Goal: Transaction & Acquisition: Purchase product/service

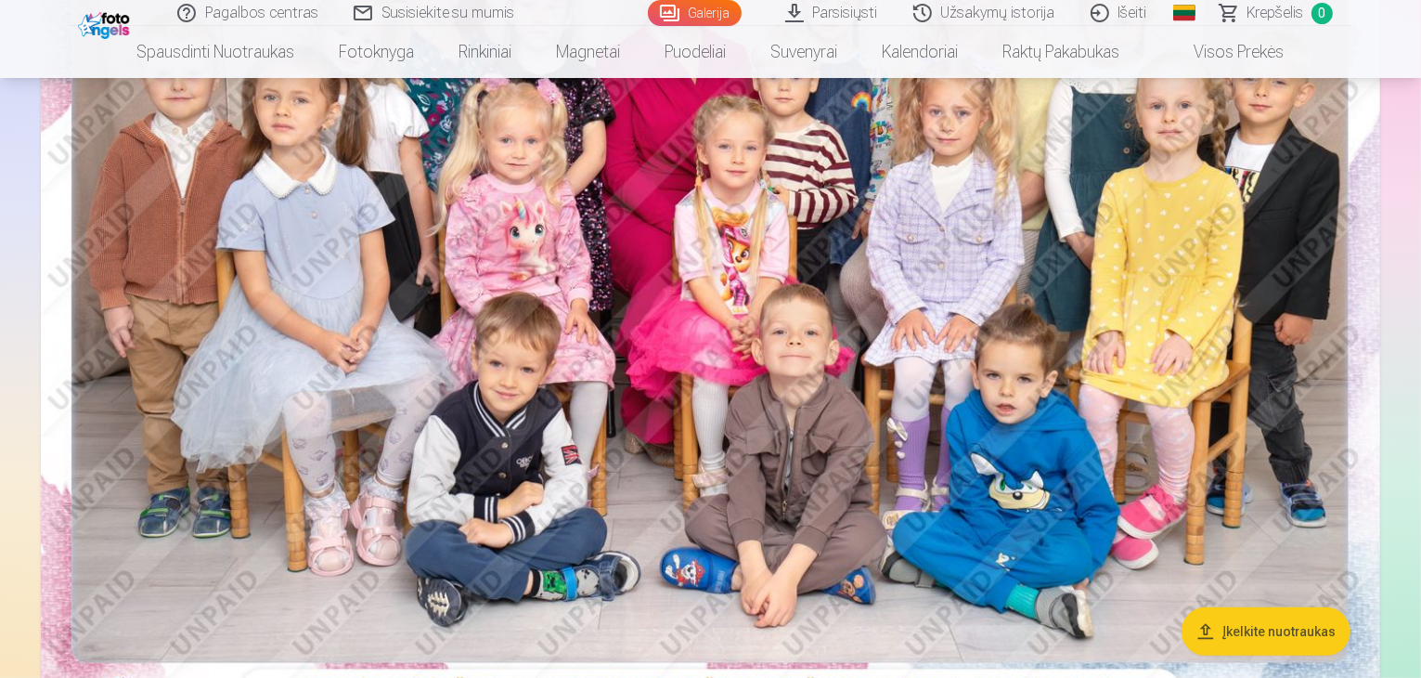
scroll to position [371, 0]
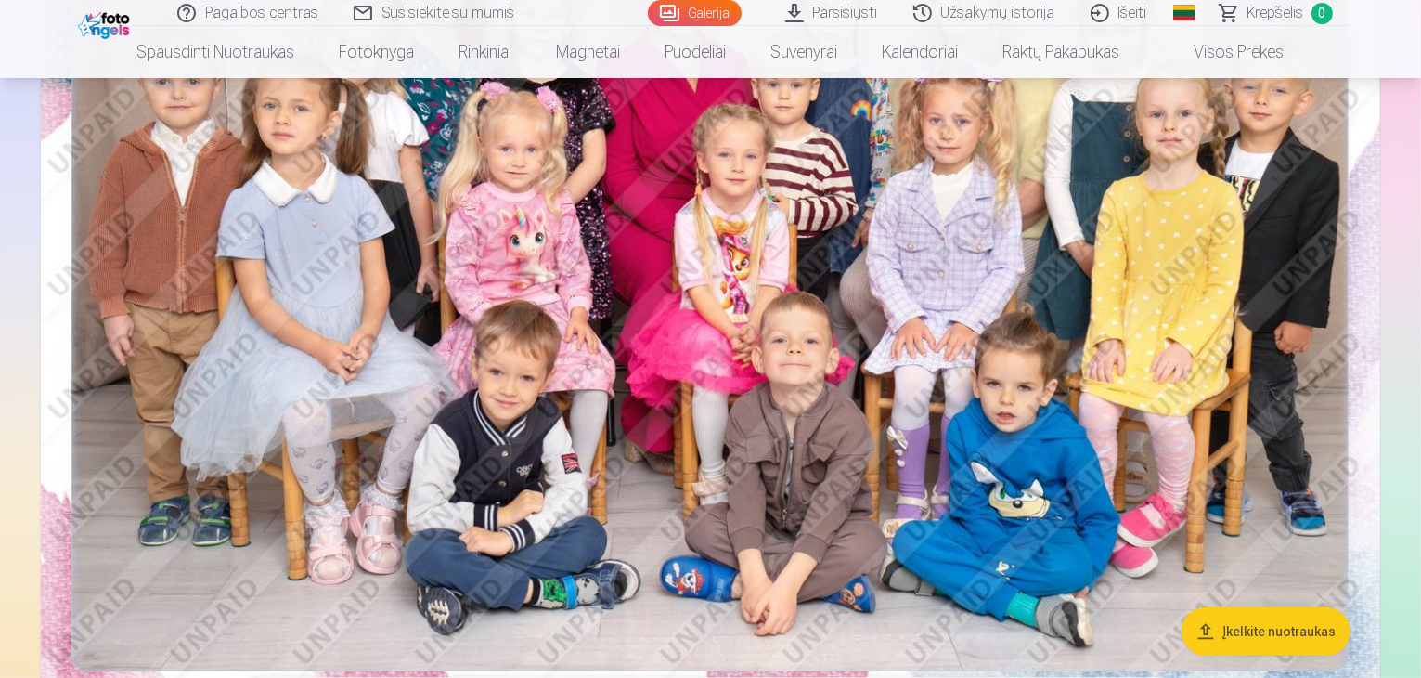
click at [665, 437] on img at bounding box center [711, 280] width 1340 height 894
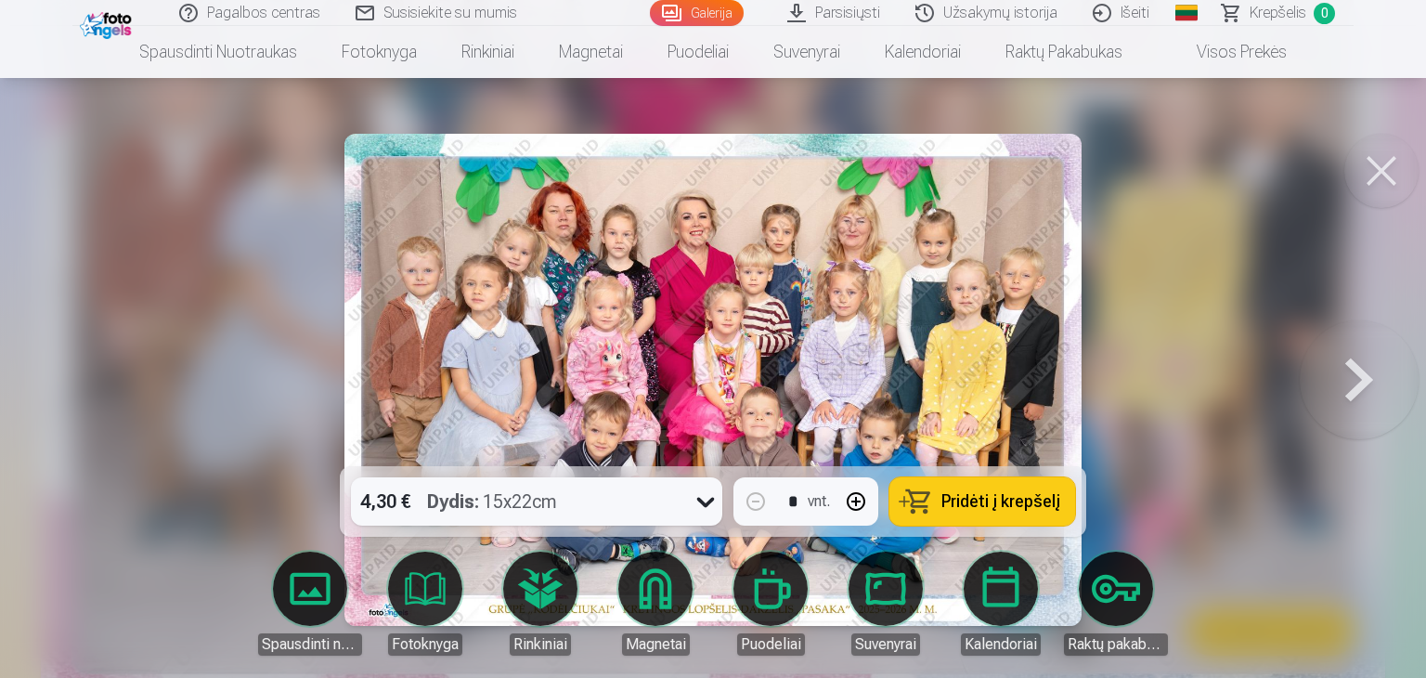
click at [710, 506] on icon at bounding box center [706, 501] width 30 height 30
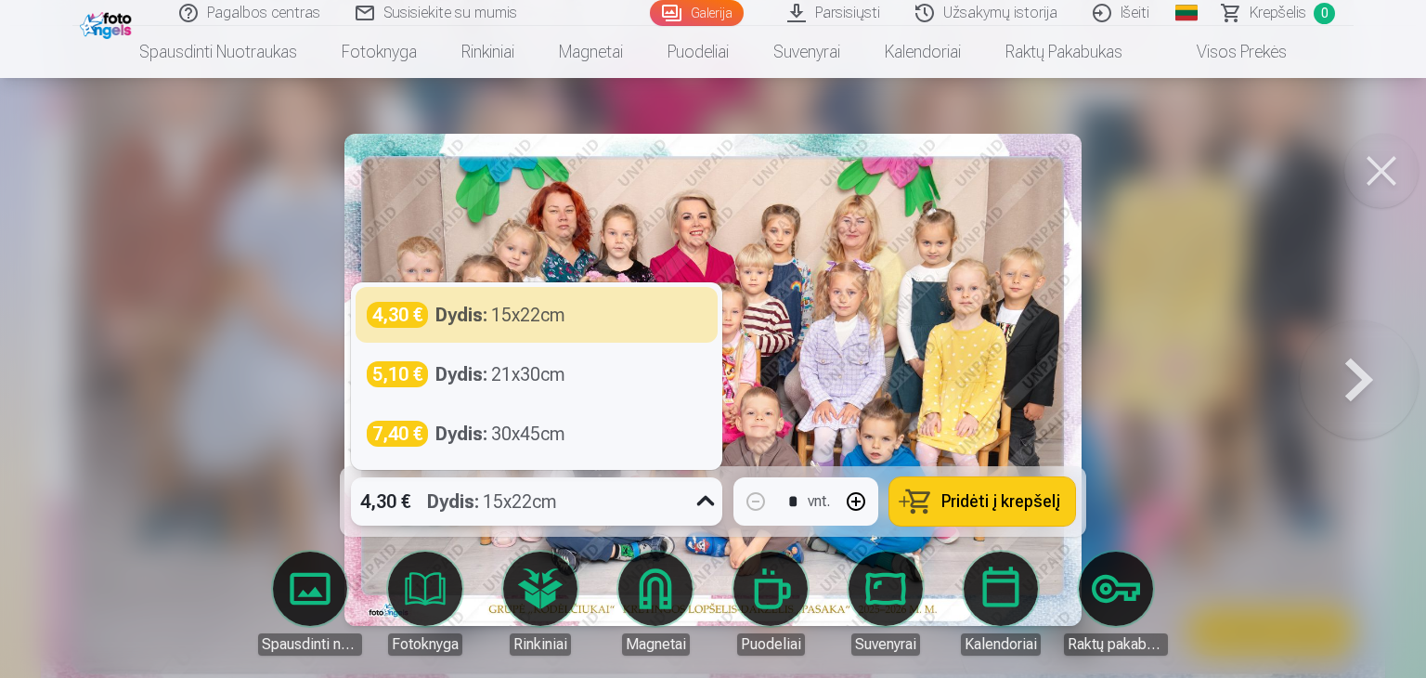
click at [675, 305] on div "4,30 € Dydis : 15x22cm" at bounding box center [537, 315] width 340 height 26
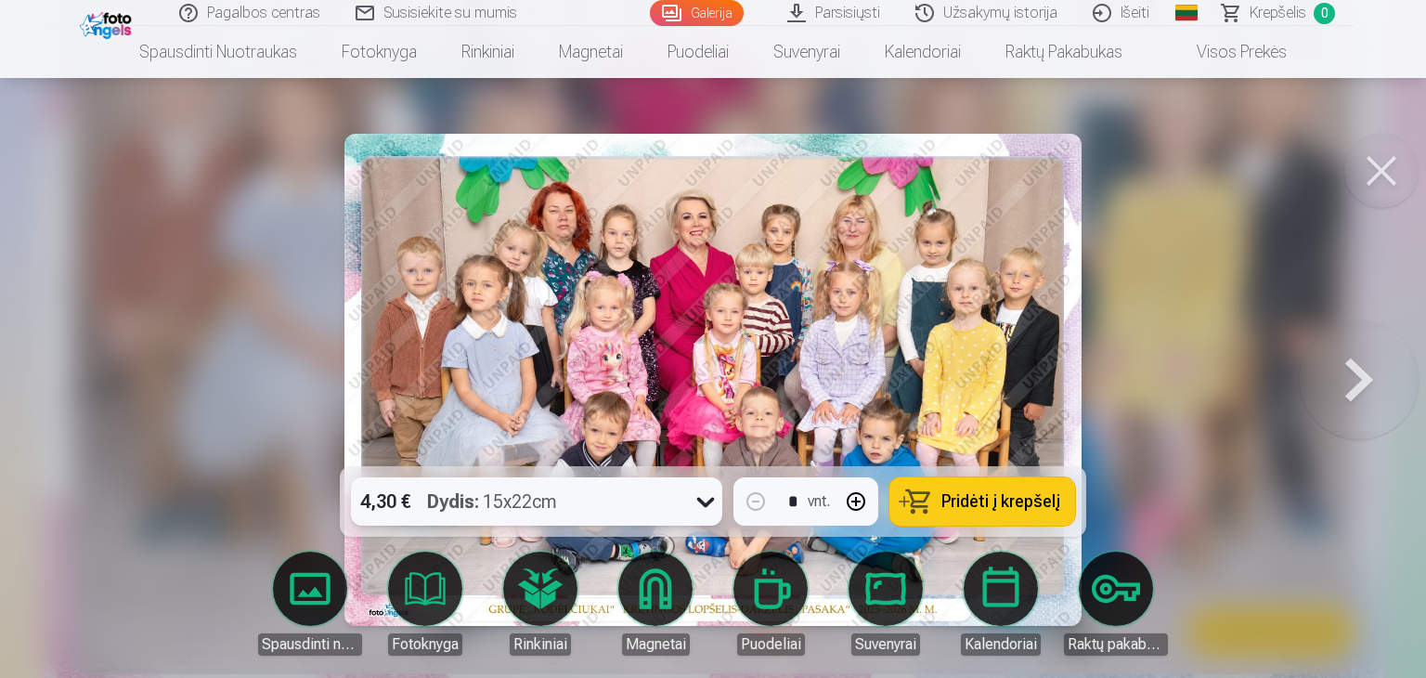
click at [1016, 487] on button "Pridėti į krepšelį" at bounding box center [982, 501] width 186 height 48
click at [1378, 187] on button at bounding box center [1381, 171] width 74 height 74
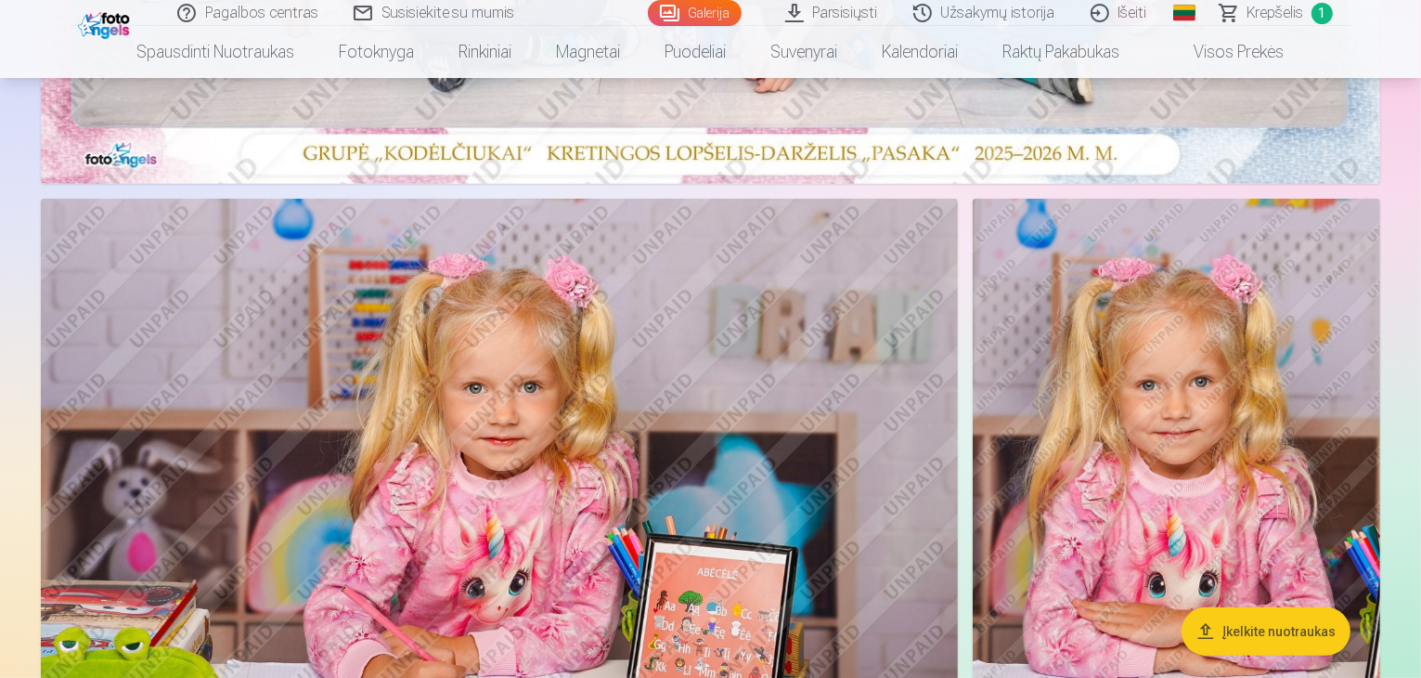
scroll to position [1114, 0]
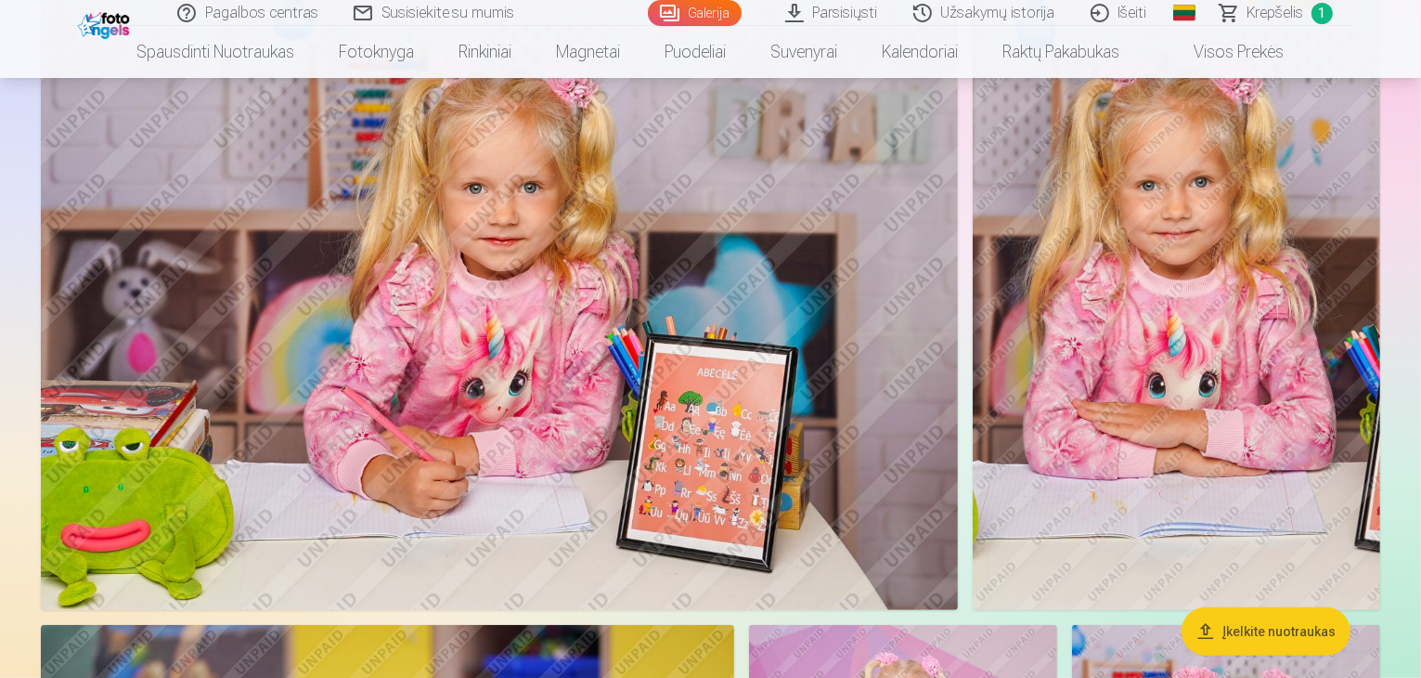
click at [1154, 224] on img at bounding box center [1177, 305] width 408 height 612
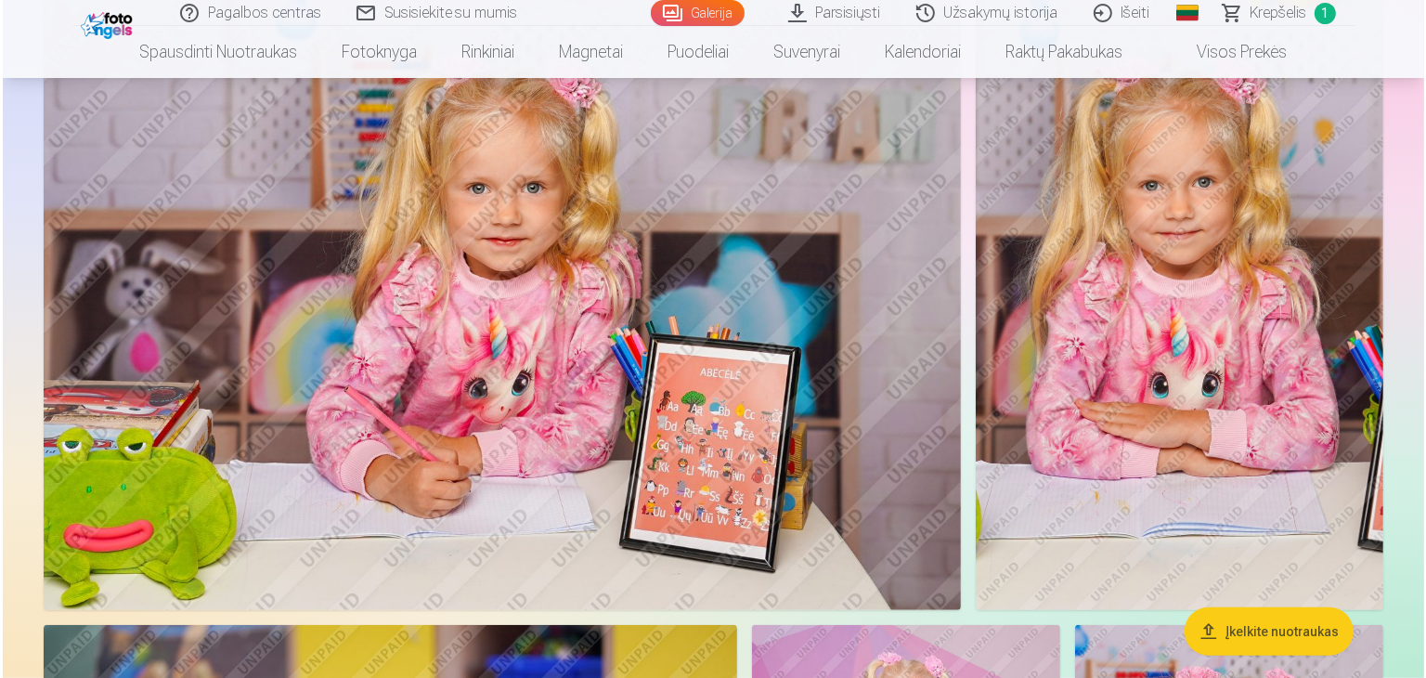
scroll to position [1117, 0]
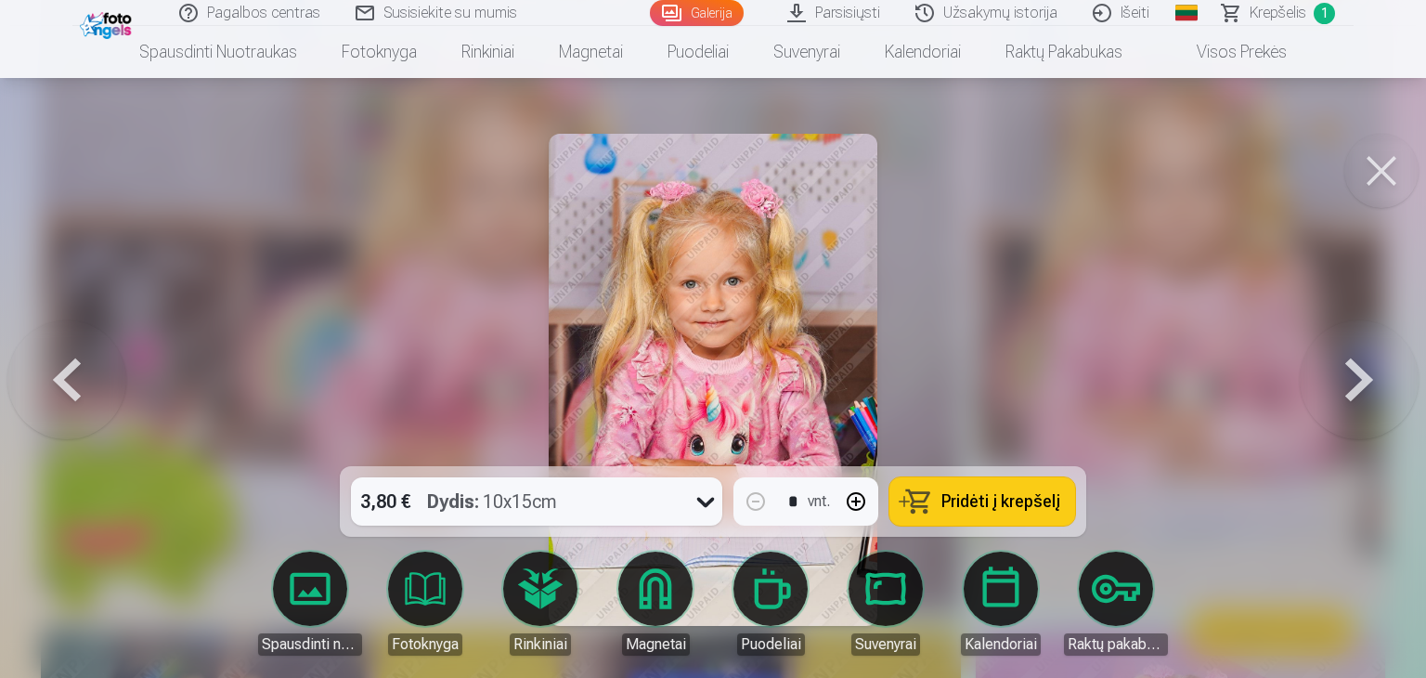
click at [702, 499] on icon at bounding box center [706, 501] width 30 height 30
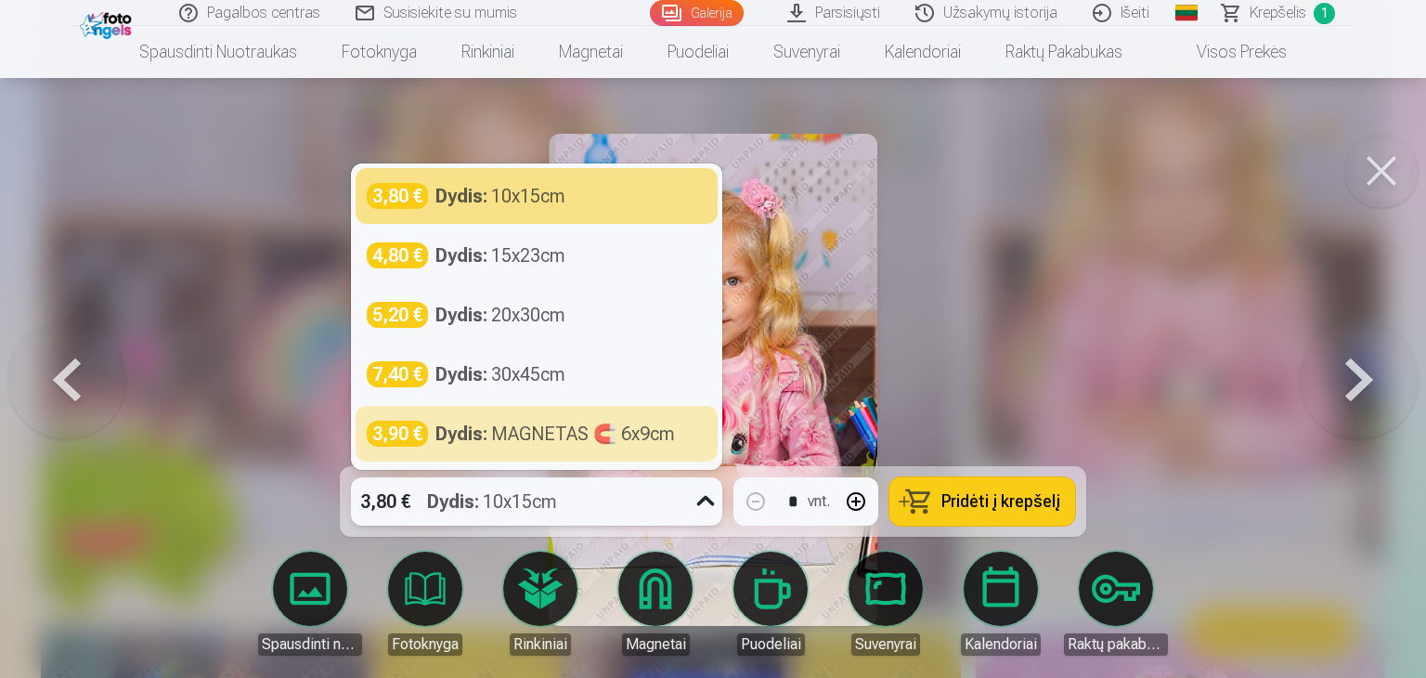
click at [1073, 320] on div at bounding box center [713, 339] width 1426 height 678
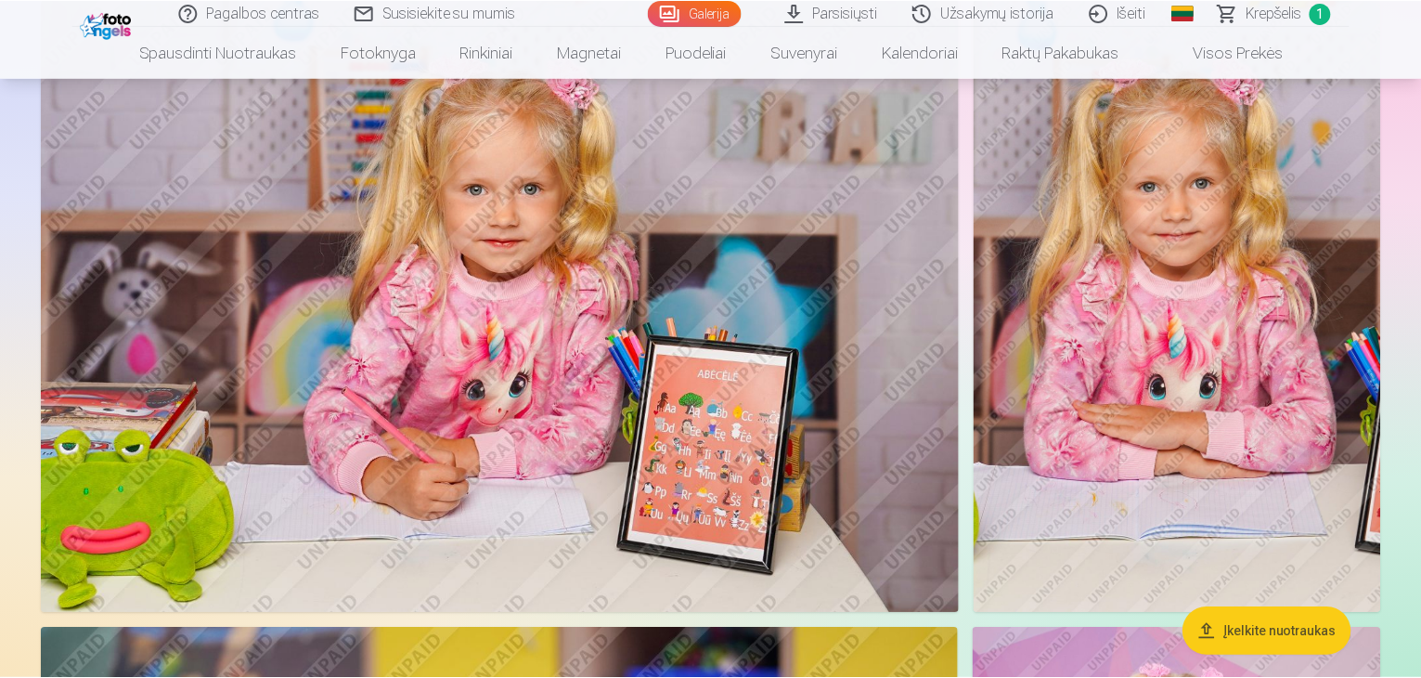
scroll to position [1114, 0]
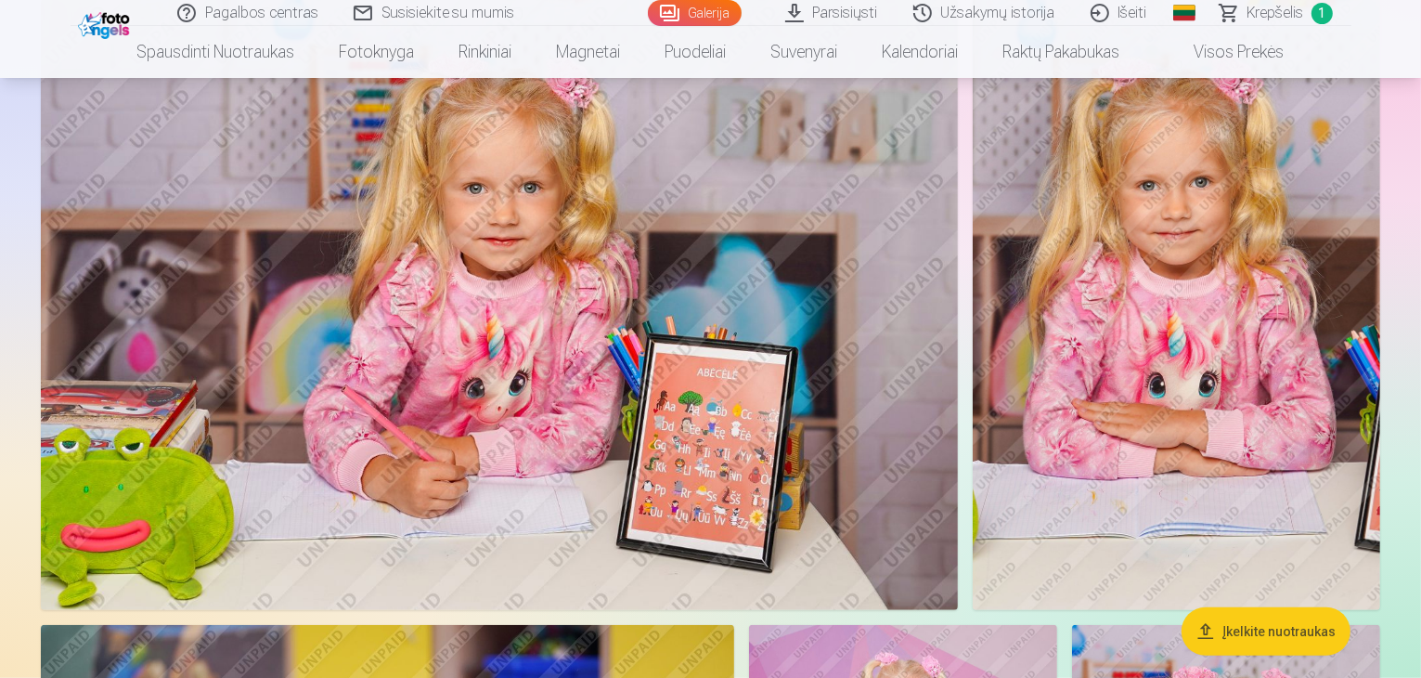
click at [1269, 273] on img at bounding box center [1177, 305] width 408 height 612
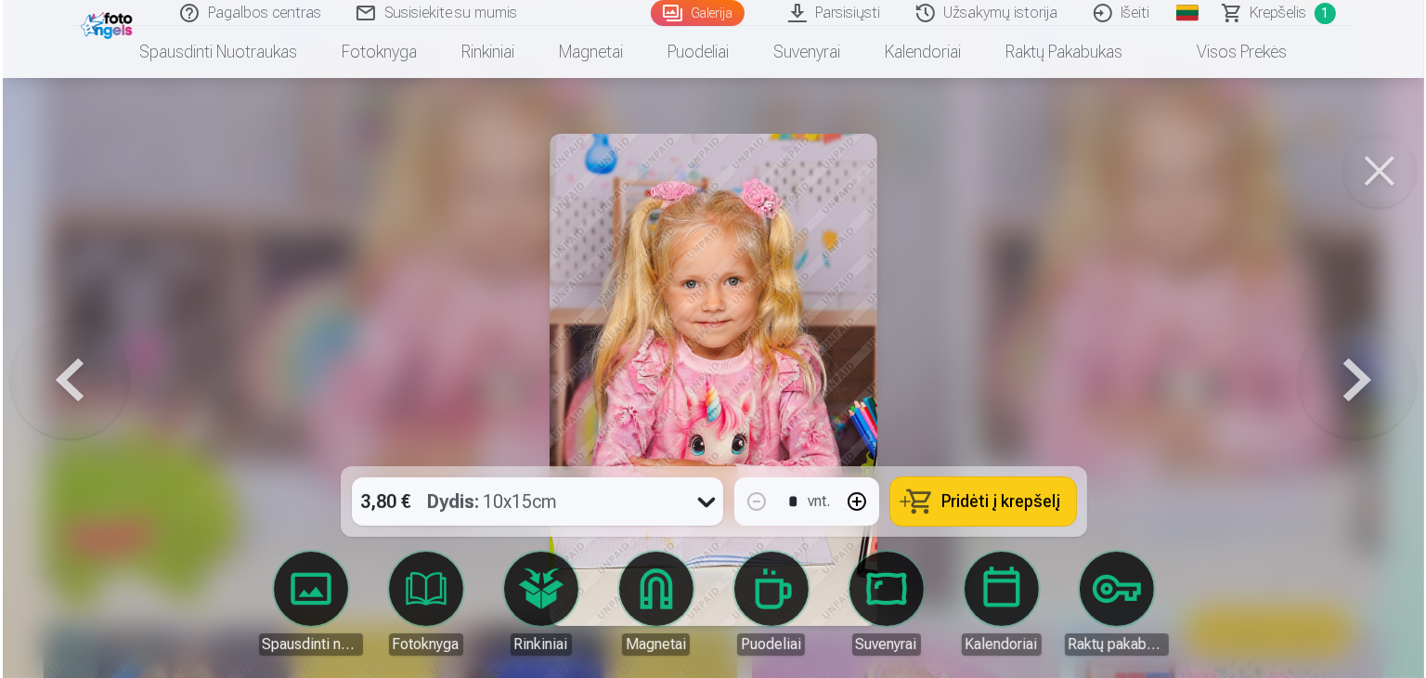
scroll to position [1117, 0]
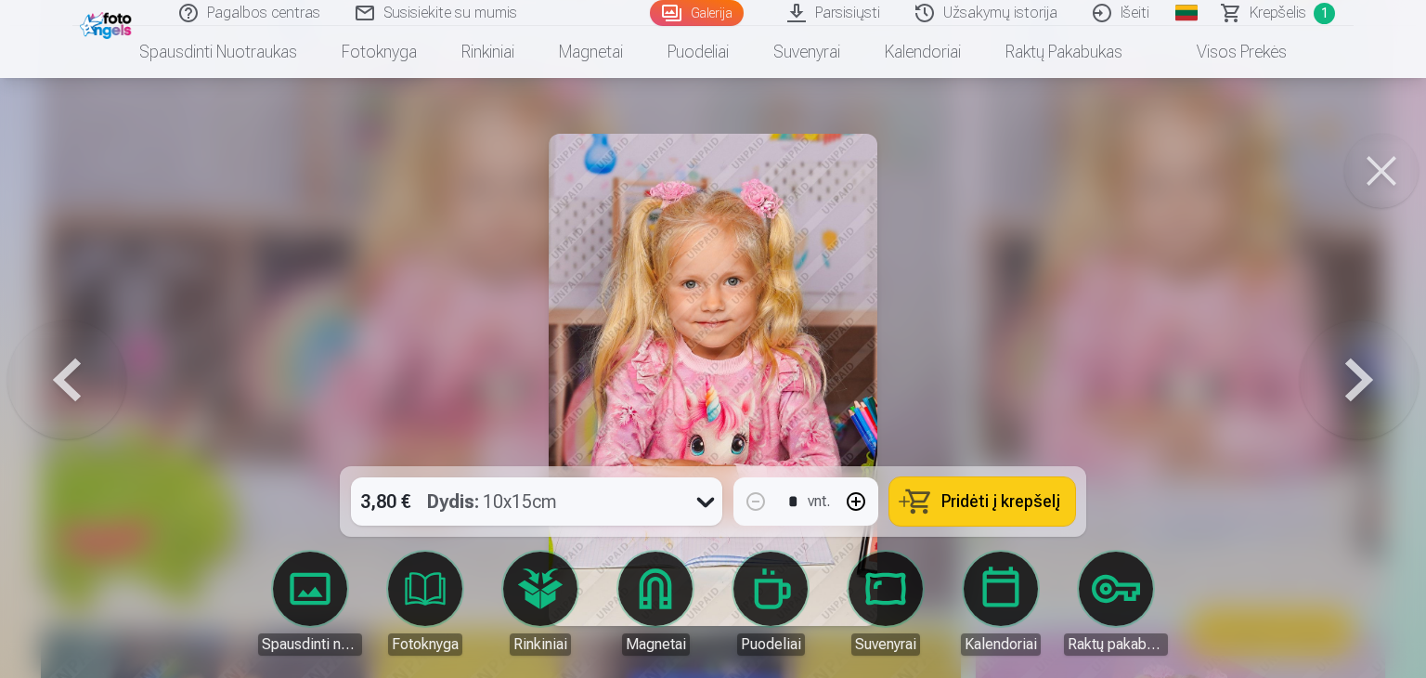
click at [694, 501] on icon at bounding box center [706, 501] width 30 height 30
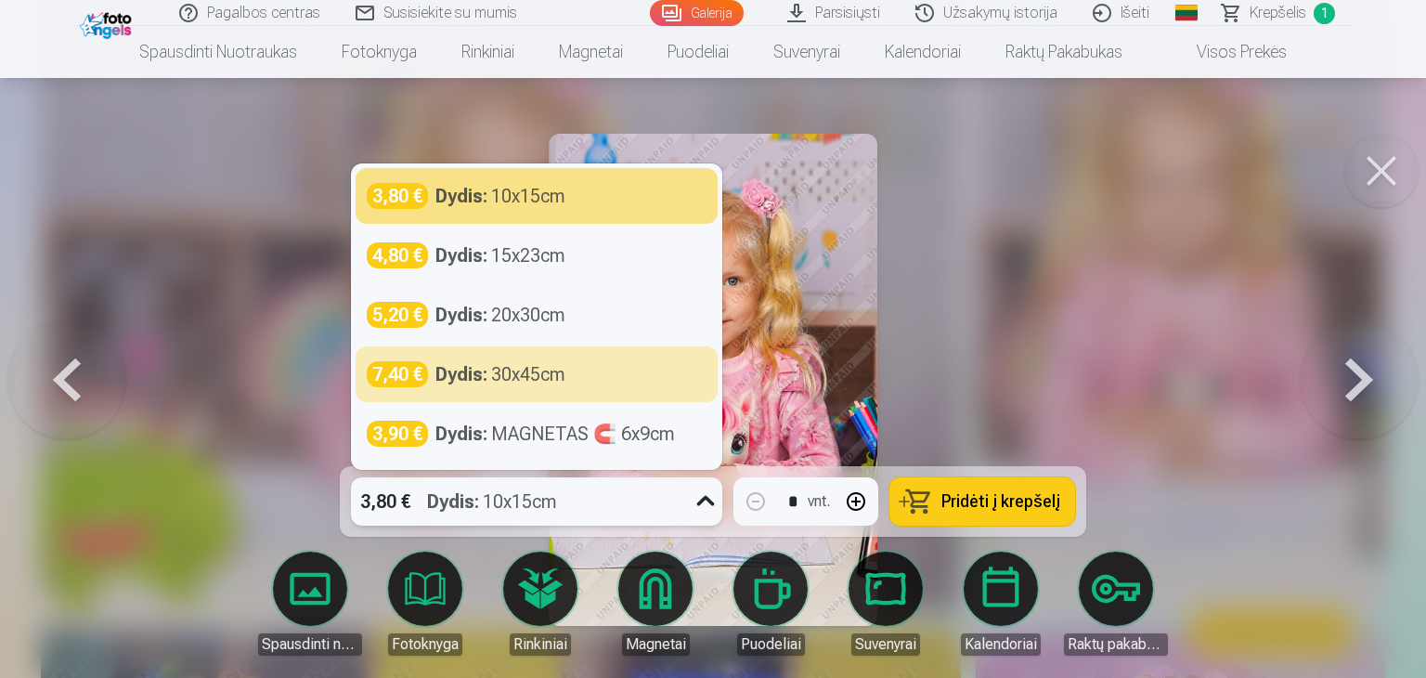
drag, startPoint x: 1175, startPoint y: 311, endPoint x: 1268, endPoint y: 256, distance: 107.8
click at [1175, 311] on div at bounding box center [713, 339] width 1426 height 678
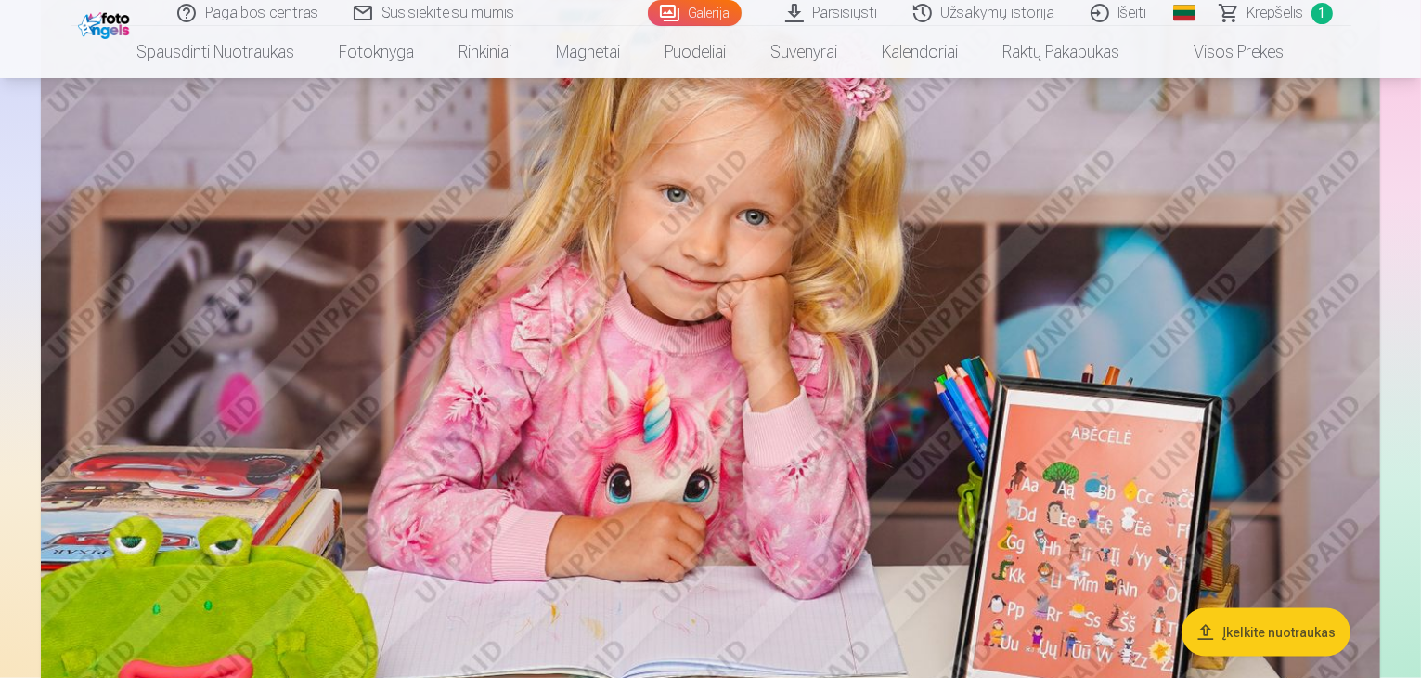
scroll to position [2321, 0]
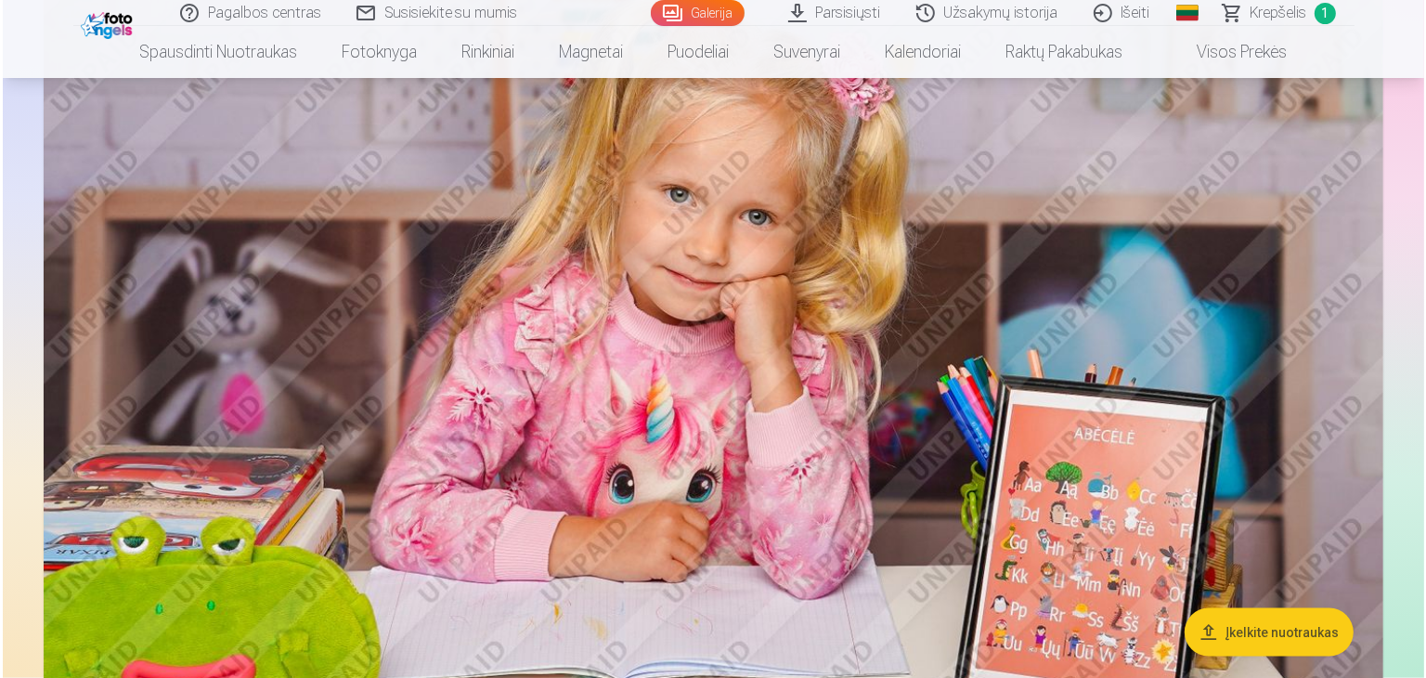
scroll to position [2326, 0]
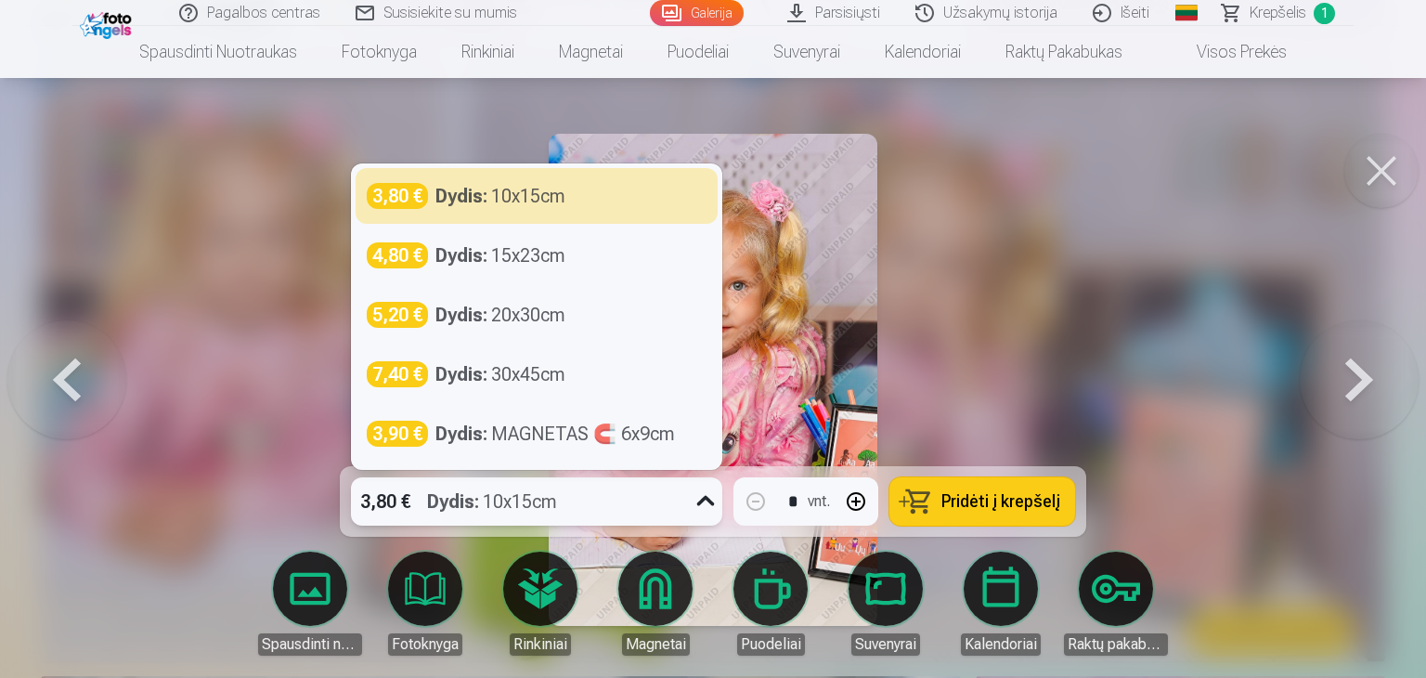
click at [684, 499] on div "3,80 € Dydis : 10x15cm" at bounding box center [519, 501] width 336 height 48
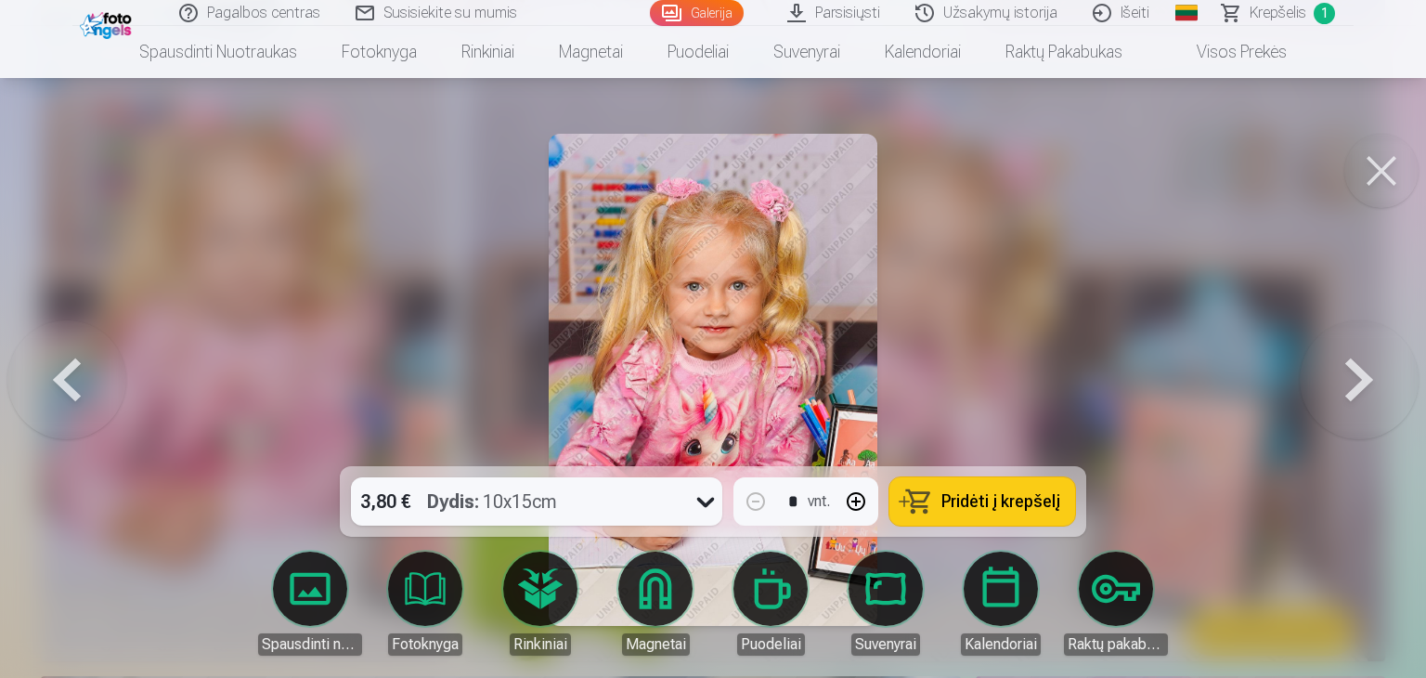
click at [1363, 177] on button at bounding box center [1381, 171] width 74 height 74
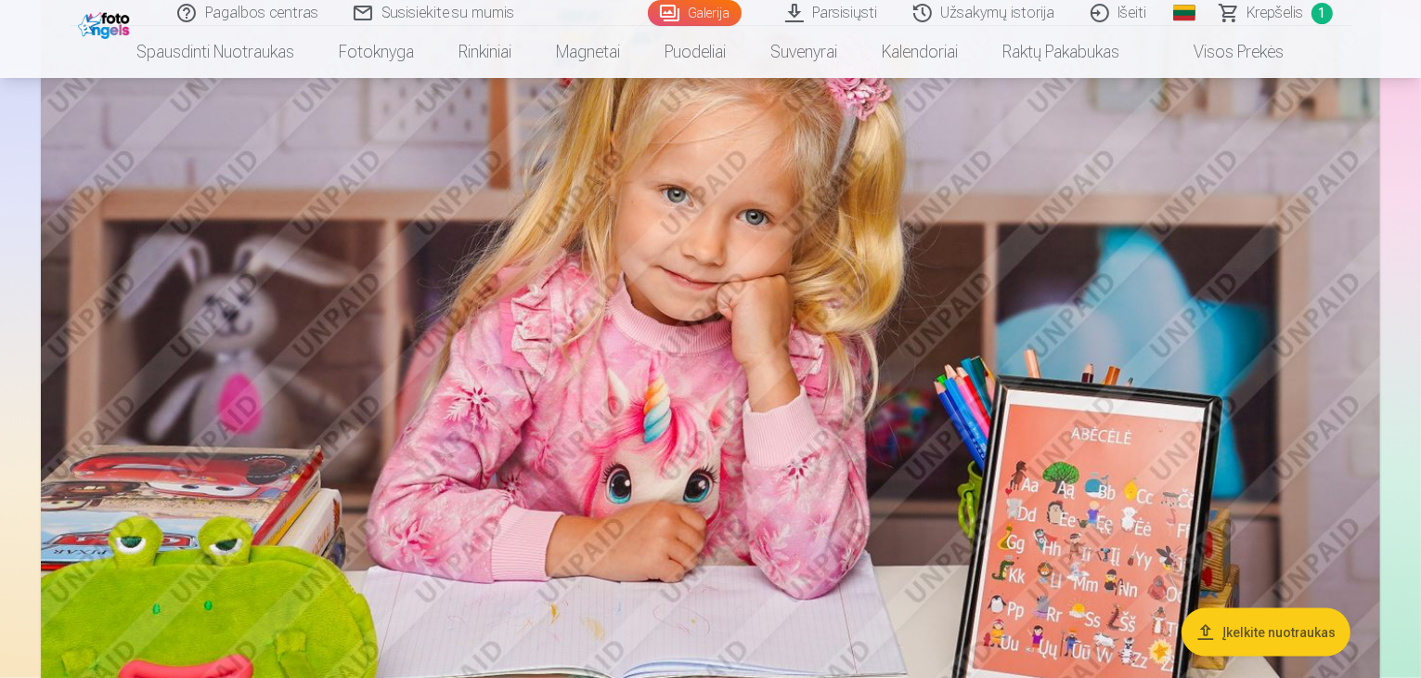
click at [968, 357] on img at bounding box center [711, 341] width 1340 height 893
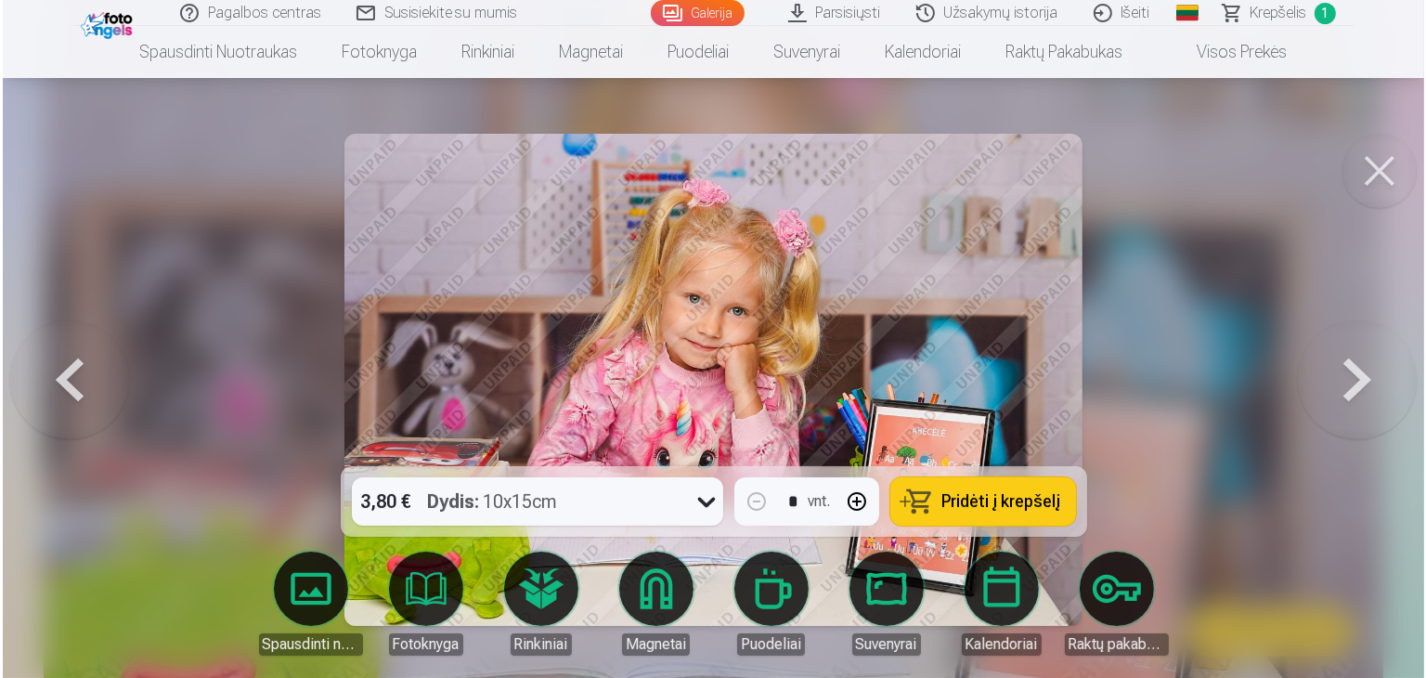
scroll to position [2326, 0]
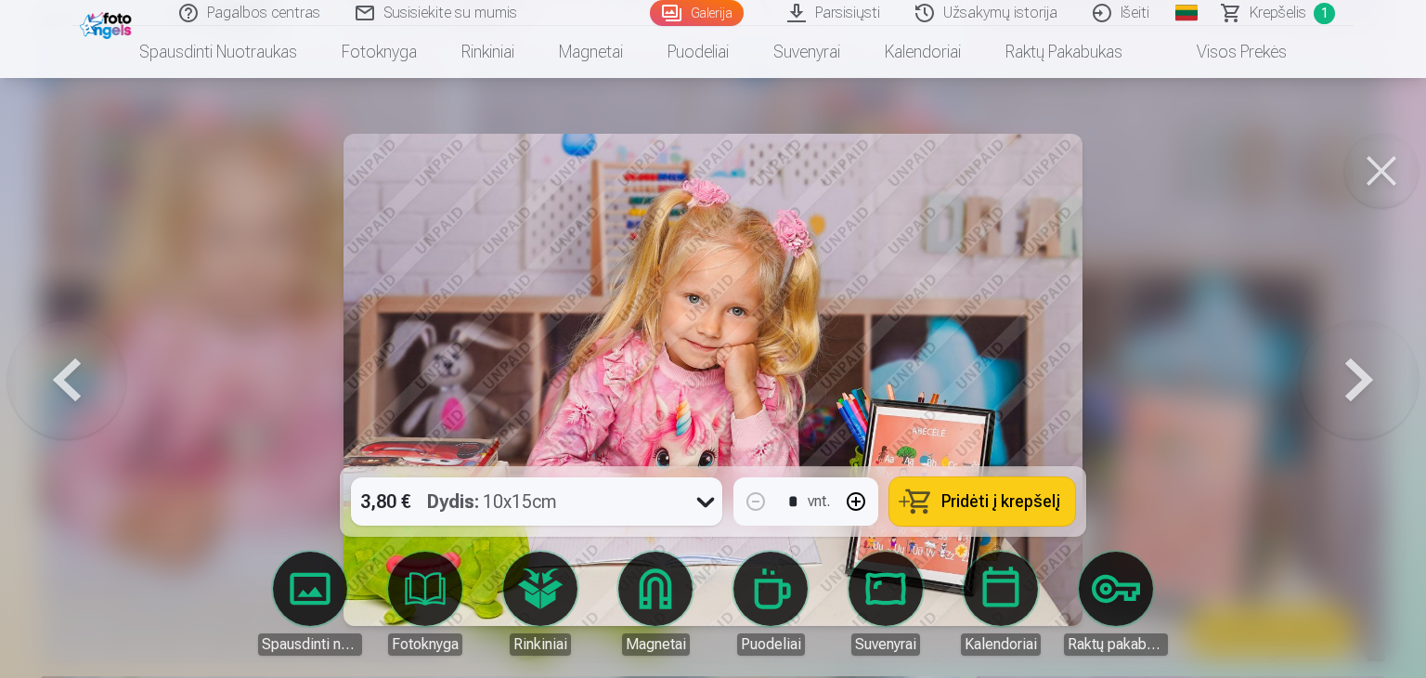
click at [561, 525] on div "3,80 € Dydis : 10x15cm" at bounding box center [519, 501] width 336 height 48
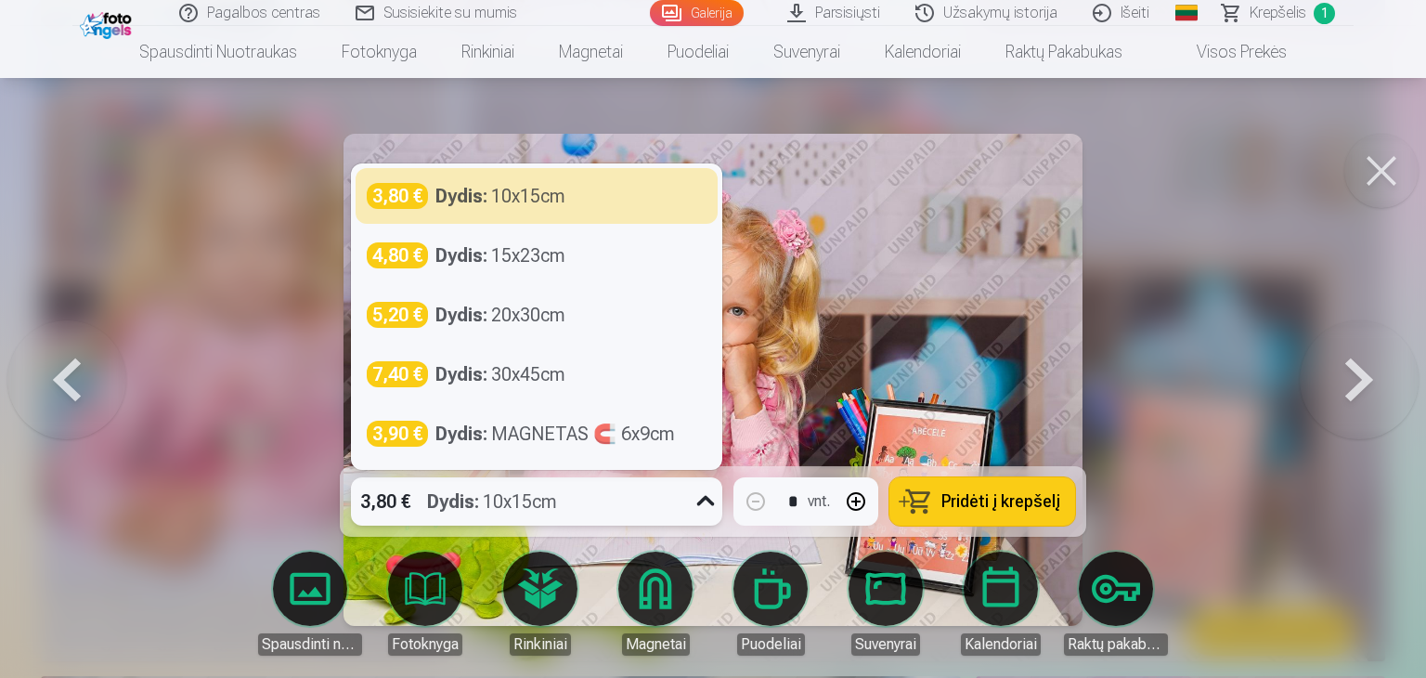
click at [1393, 176] on button at bounding box center [1381, 171] width 74 height 74
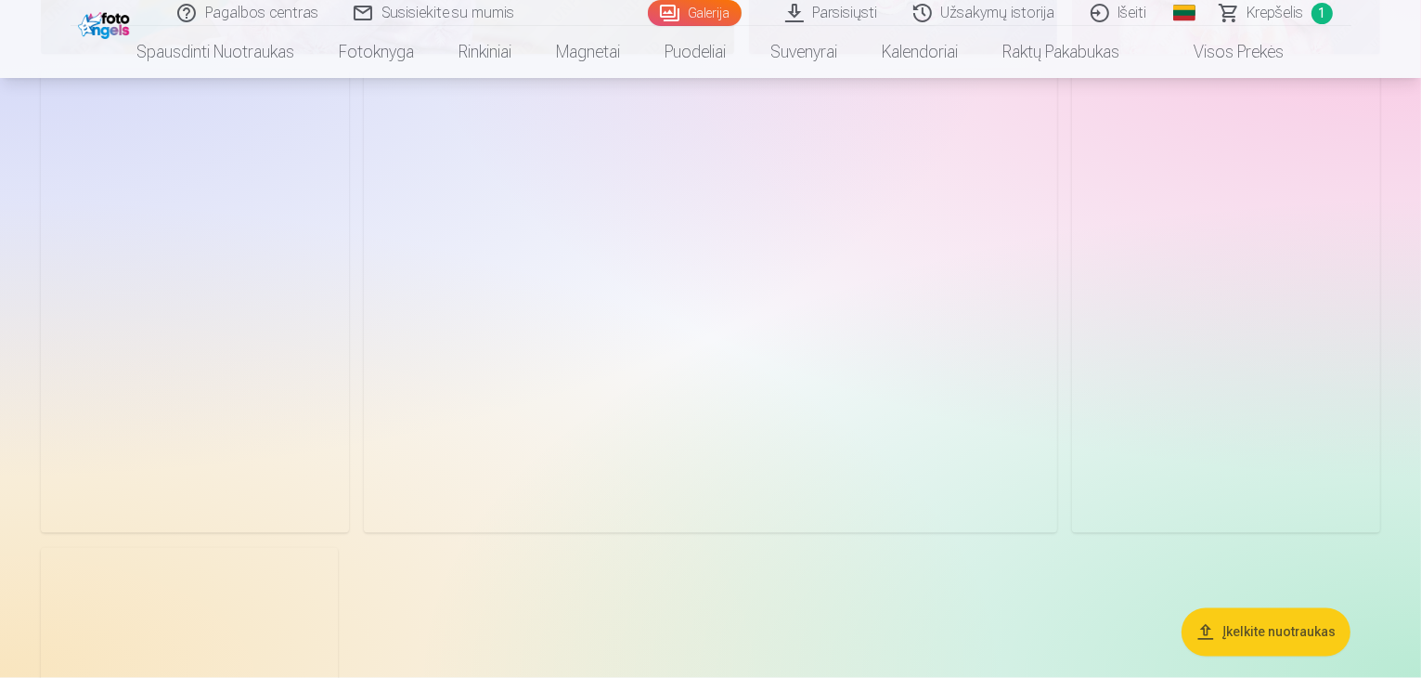
scroll to position [3528, 0]
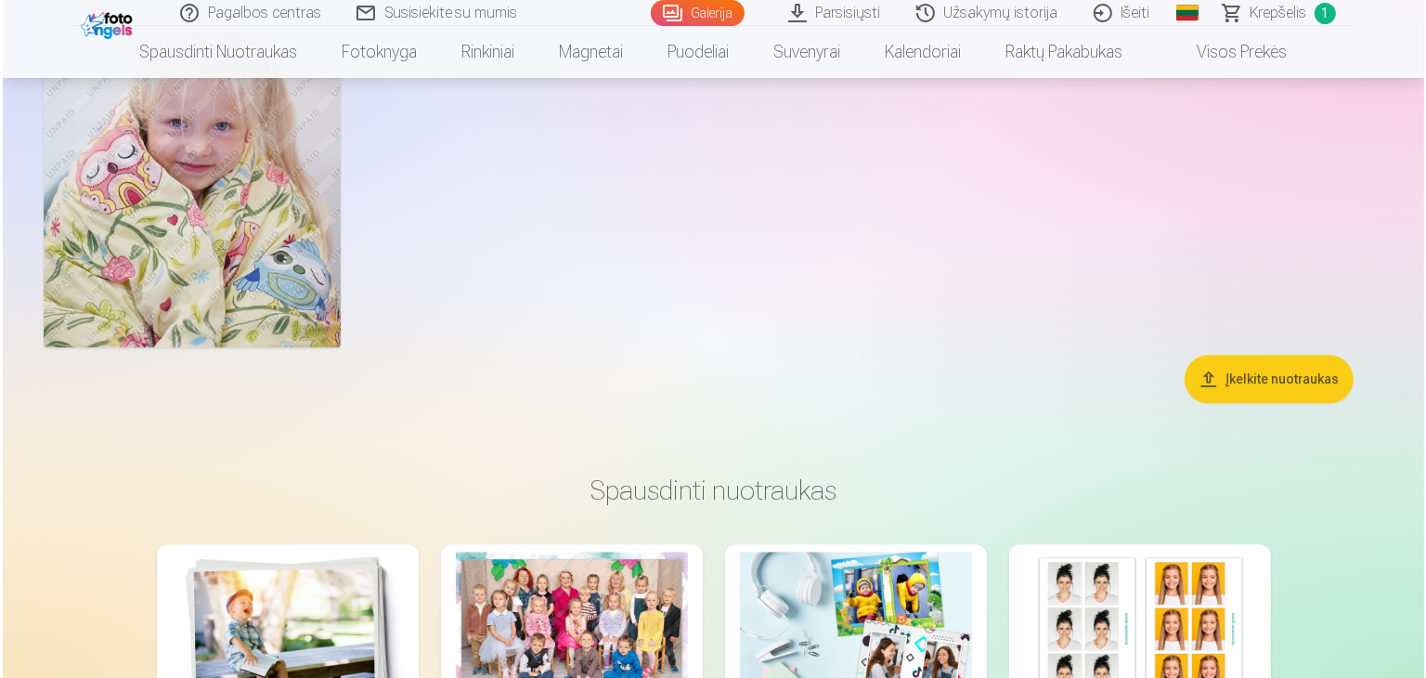
scroll to position [4189, 0]
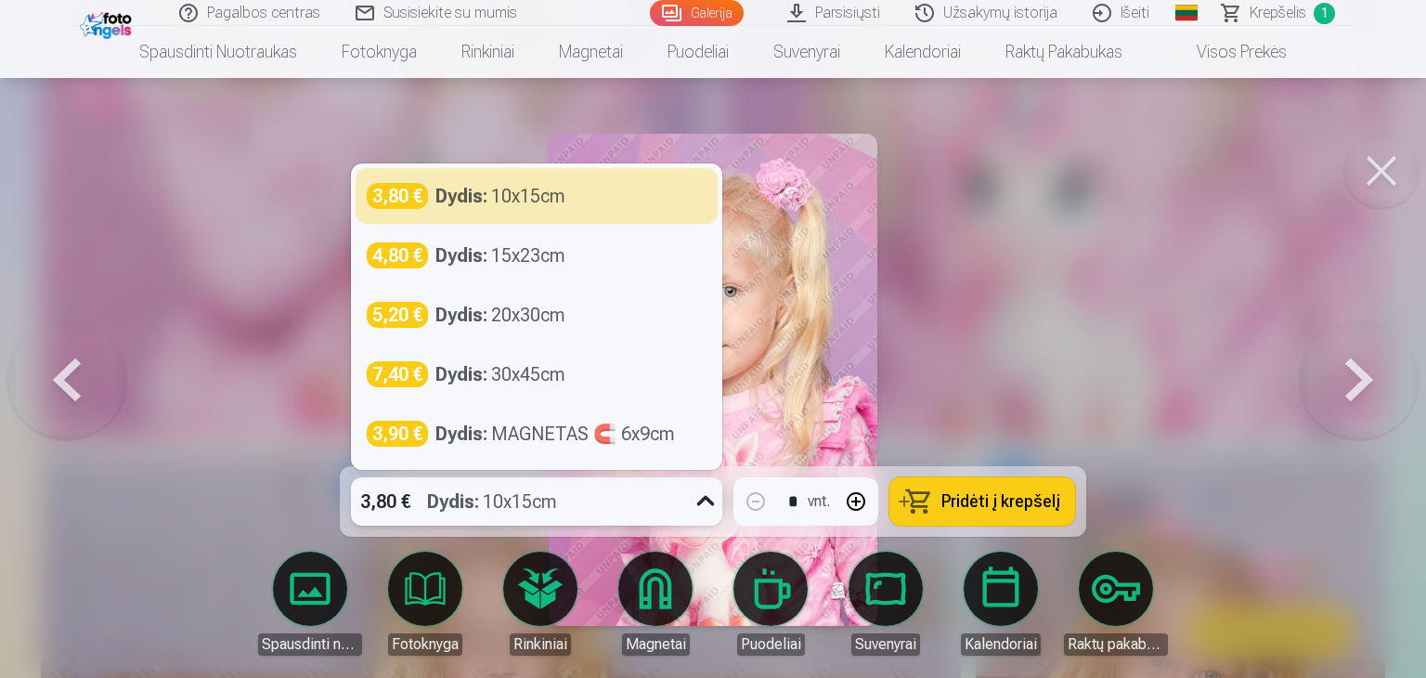
click at [603, 506] on div "3,80 € Dydis : 10x15cm" at bounding box center [519, 501] width 336 height 48
click at [1375, 176] on button at bounding box center [1381, 171] width 74 height 74
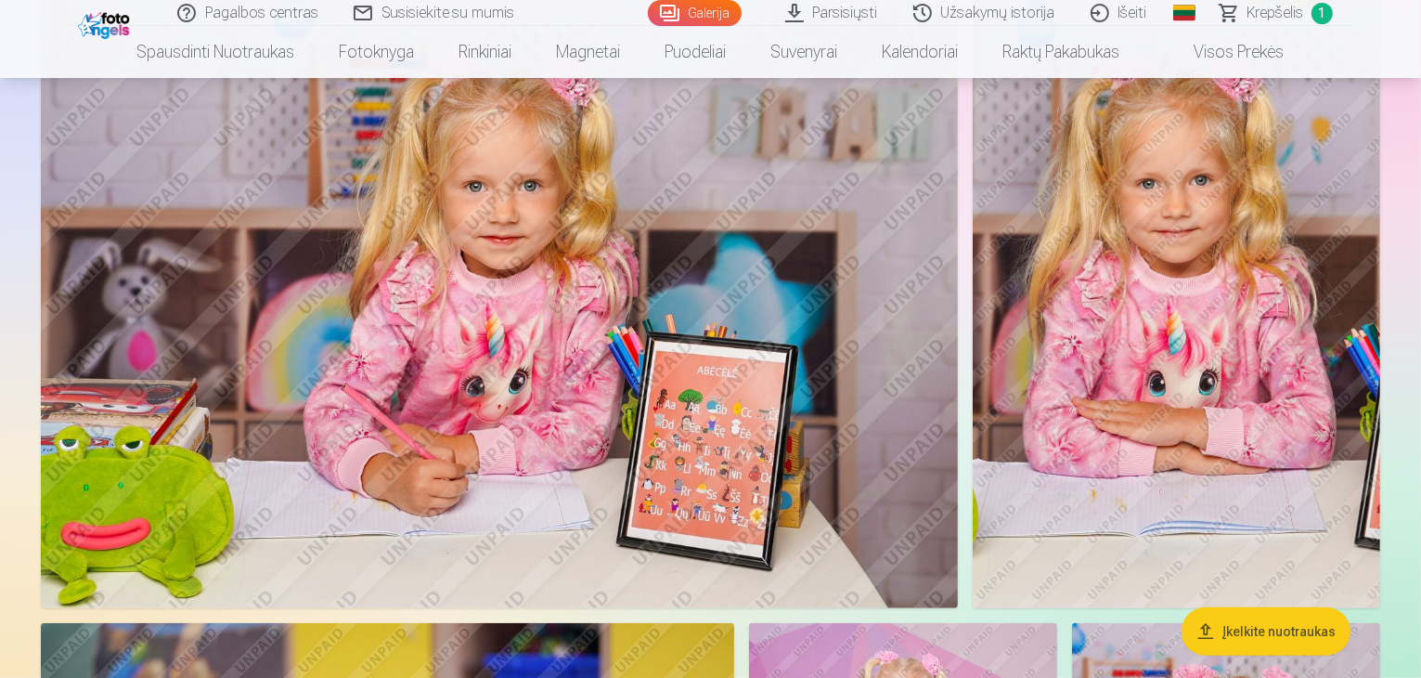
scroll to position [1114, 0]
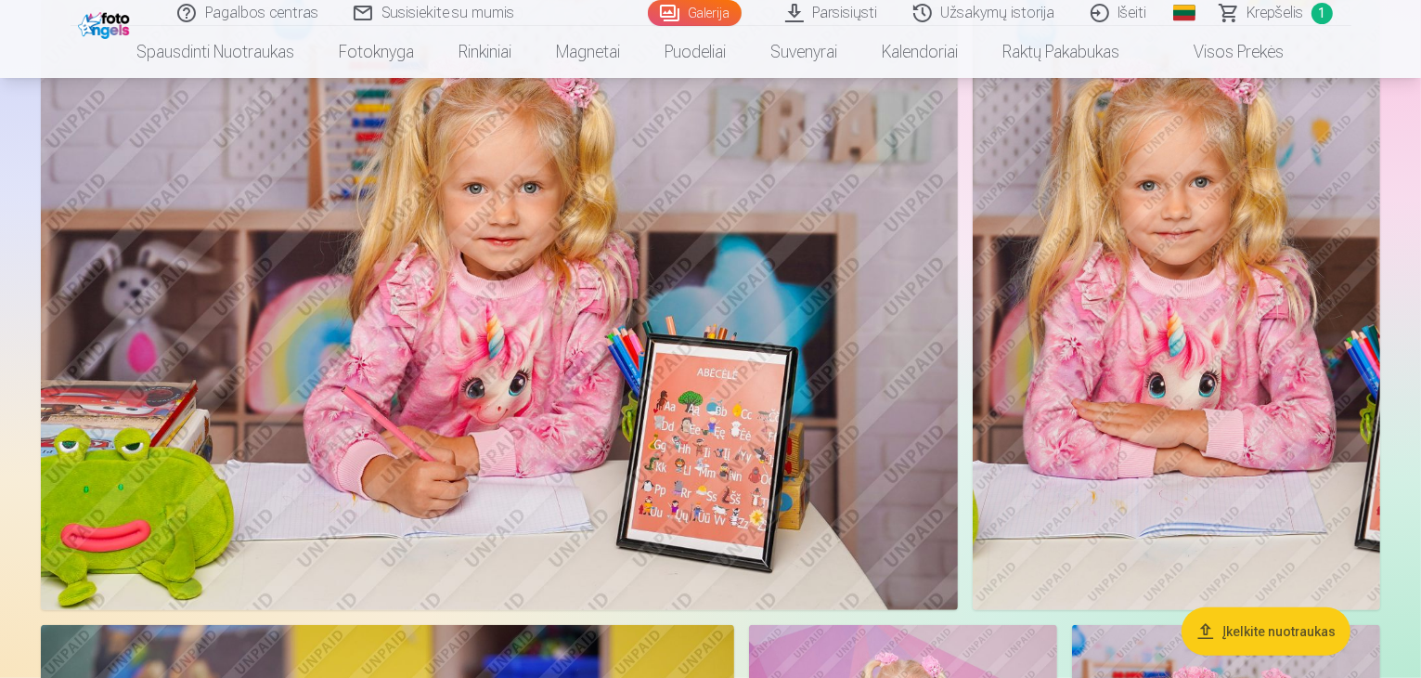
click at [1227, 292] on img at bounding box center [1177, 305] width 408 height 612
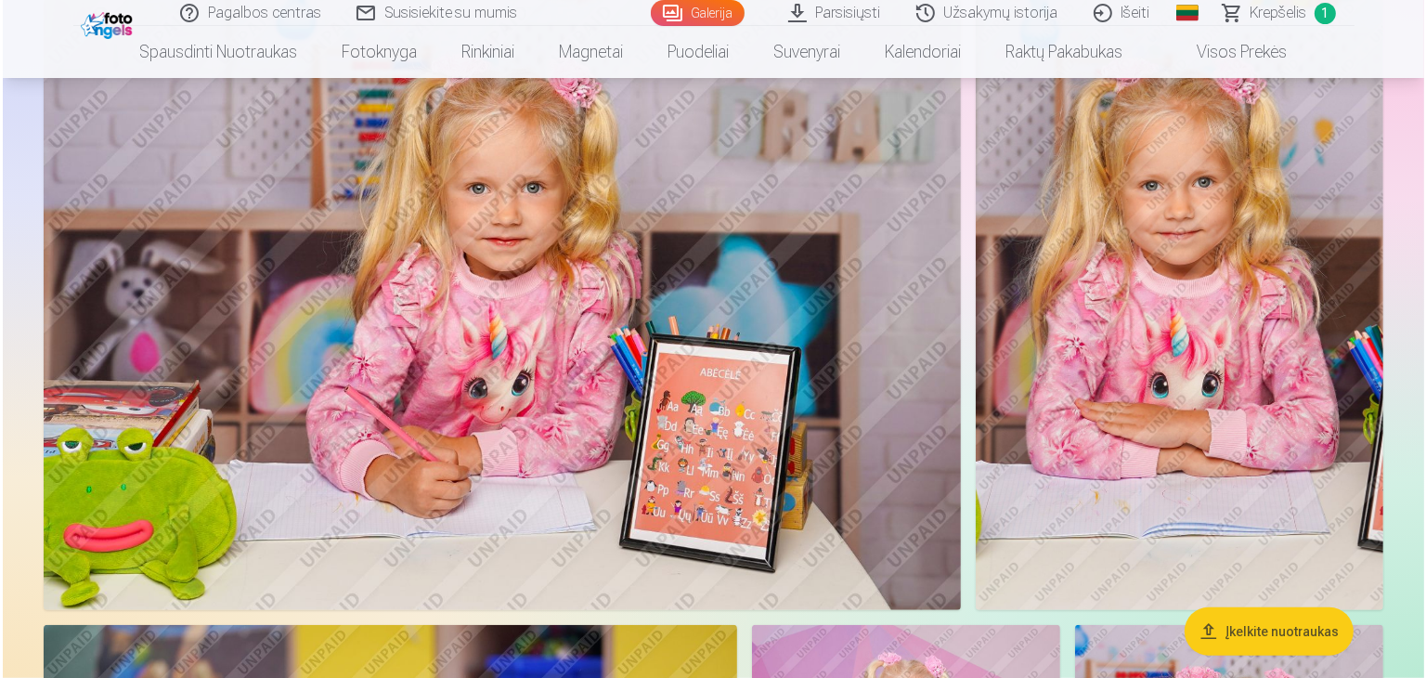
scroll to position [1117, 0]
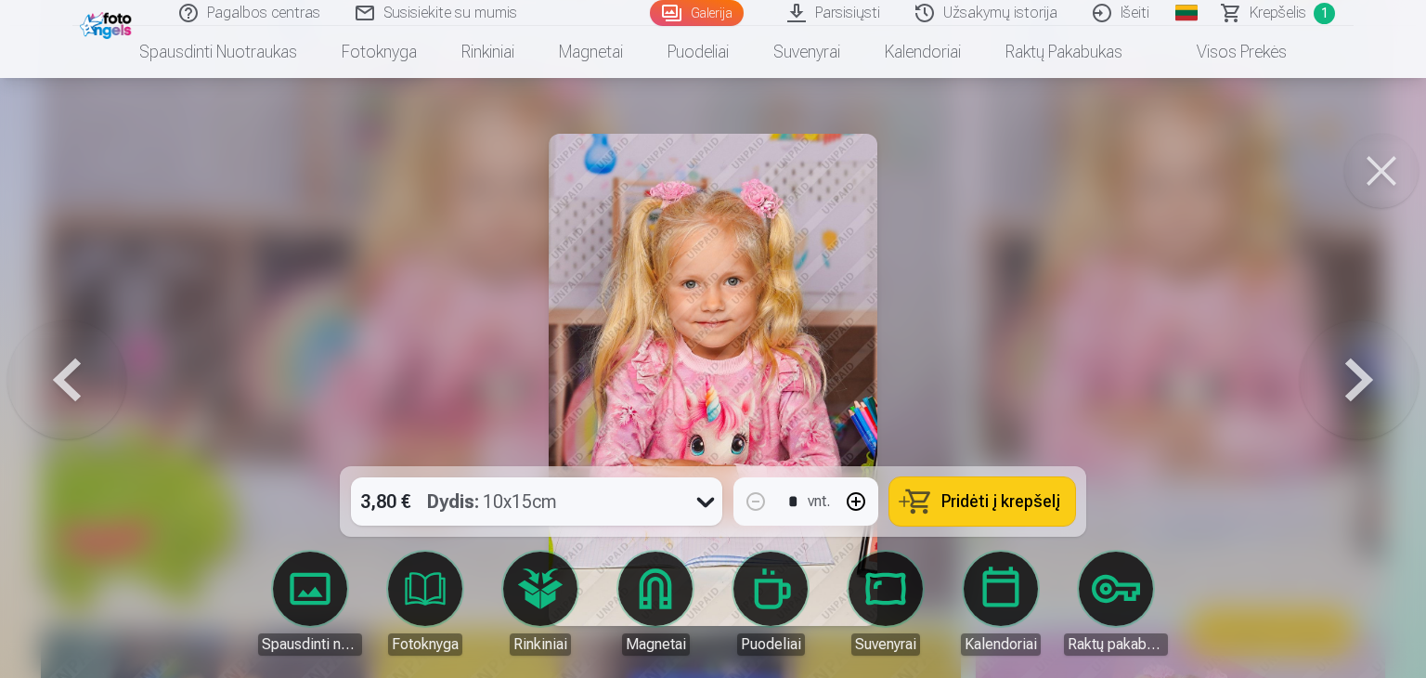
click at [855, 506] on button "button" at bounding box center [856, 501] width 45 height 45
click at [1000, 506] on span "Pridėti į krepšelį" at bounding box center [1000, 501] width 119 height 17
type input "*"
click at [1380, 157] on button at bounding box center [1381, 171] width 74 height 74
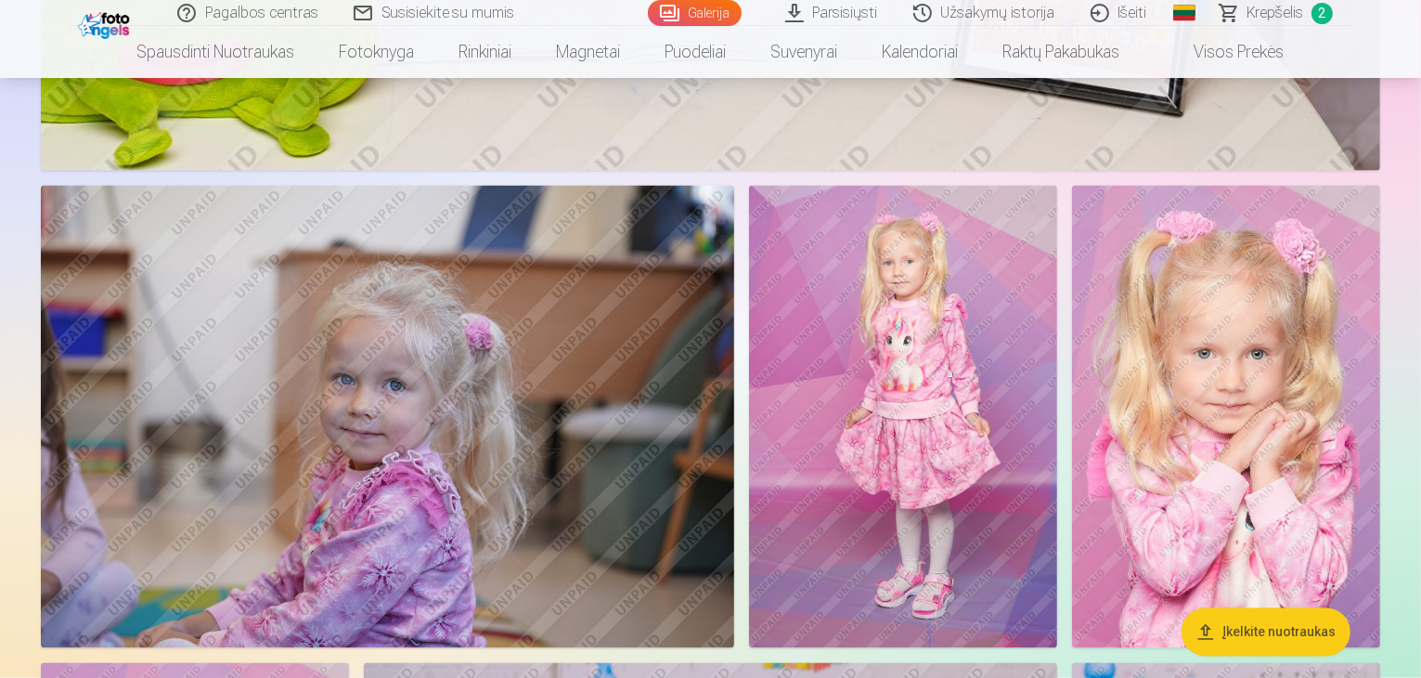
scroll to position [2878, 0]
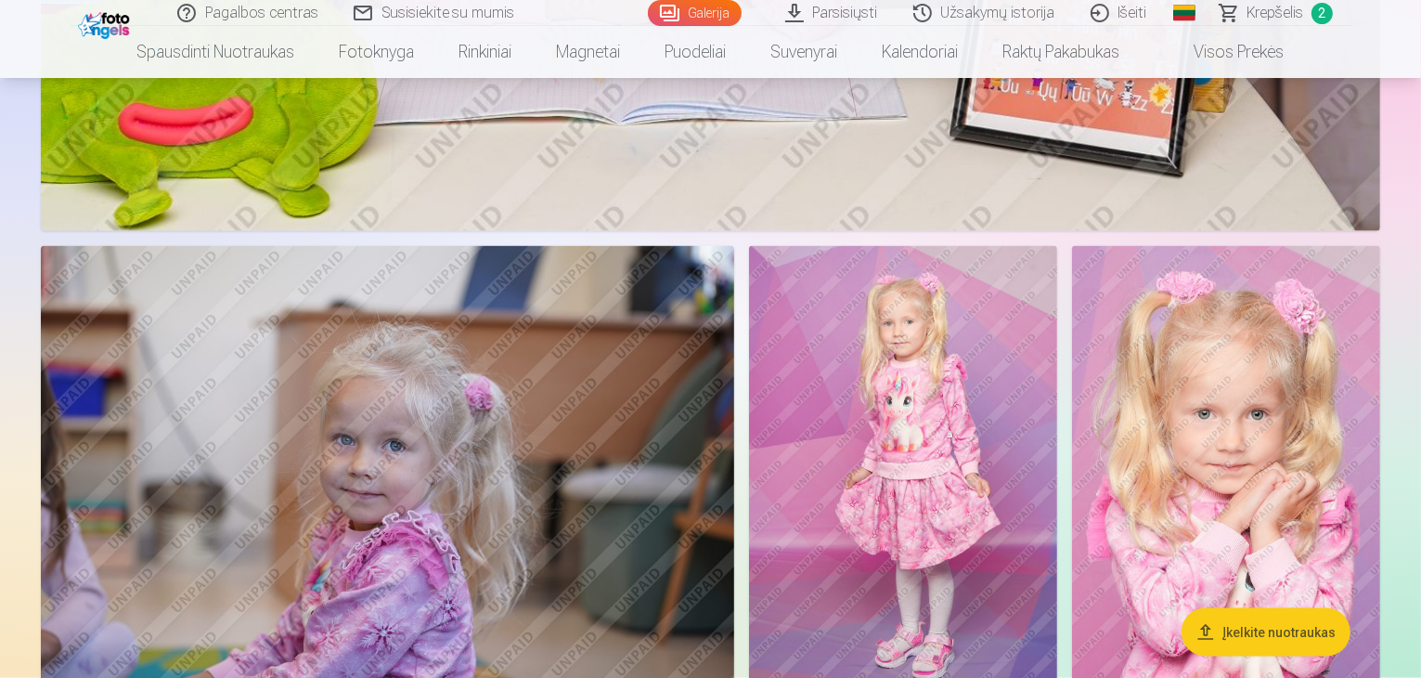
click at [1057, 468] on img at bounding box center [903, 477] width 308 height 462
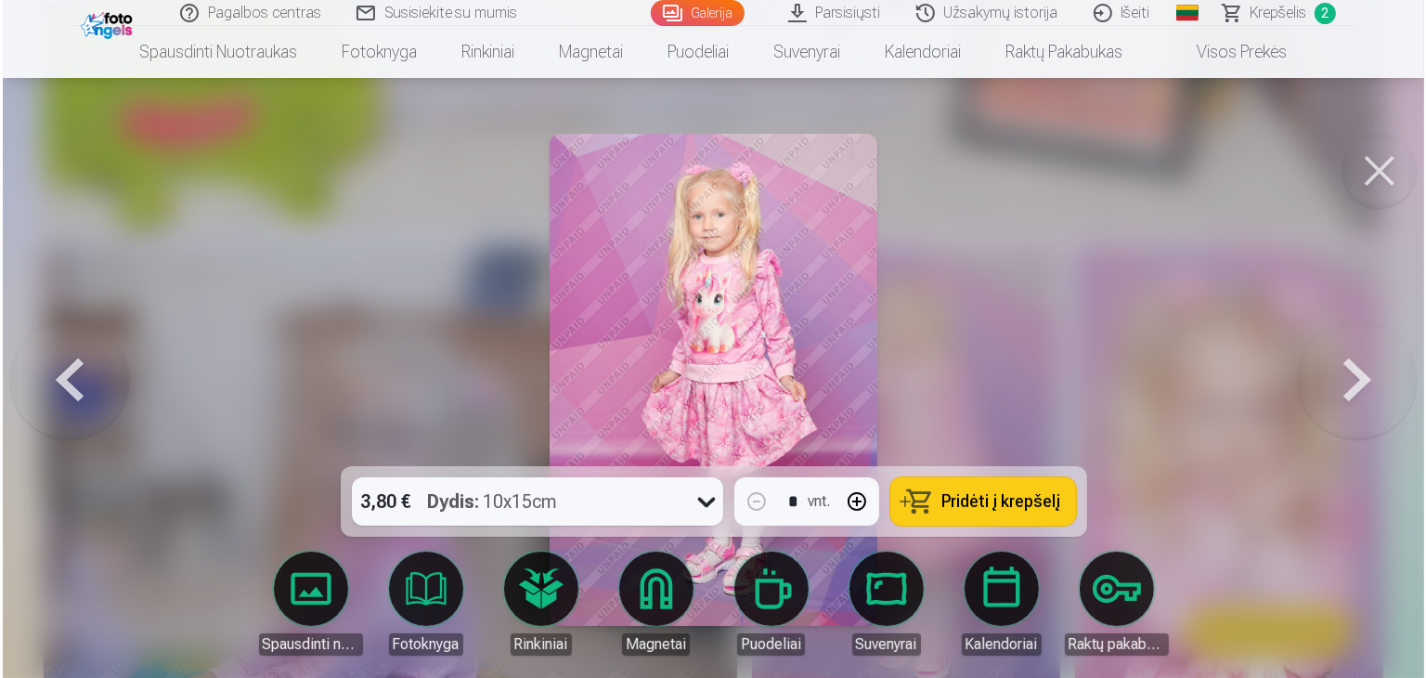
scroll to position [2885, 0]
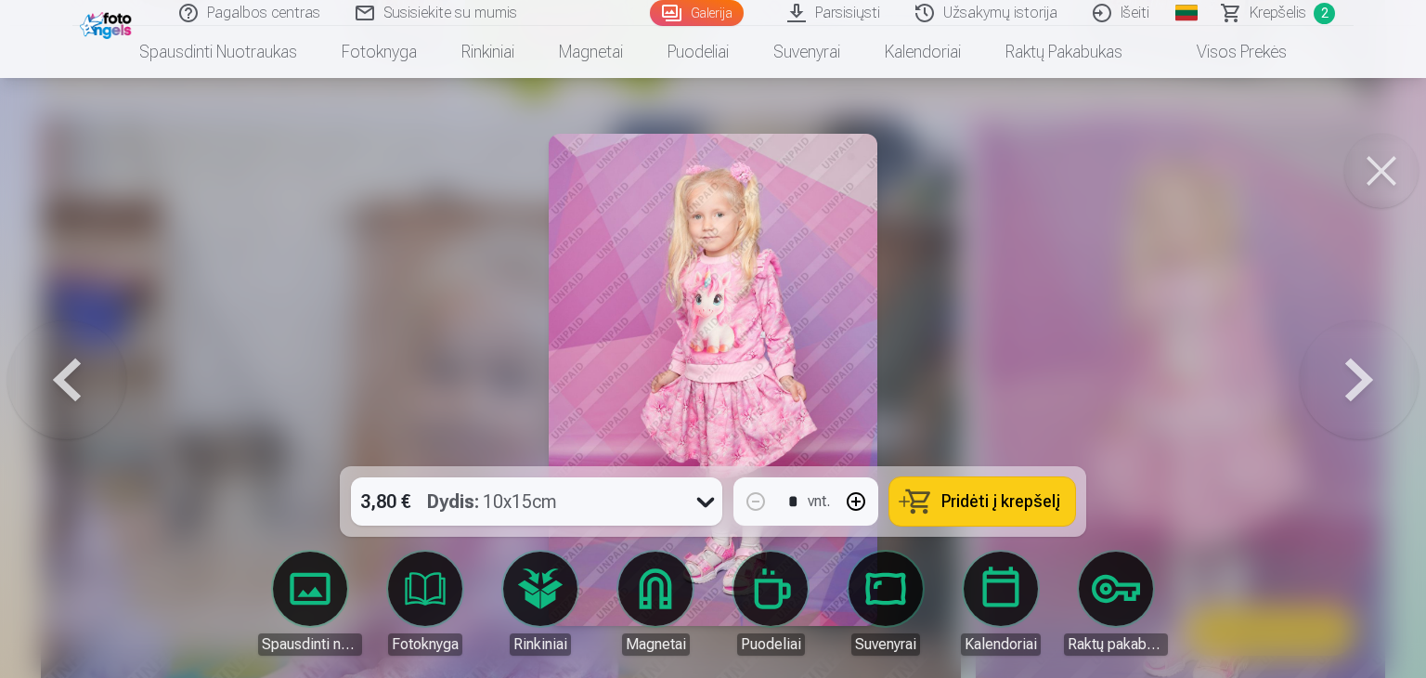
click at [983, 500] on span "Pridėti į krepšelį" at bounding box center [1000, 501] width 119 height 17
click at [1392, 167] on button at bounding box center [1381, 171] width 74 height 74
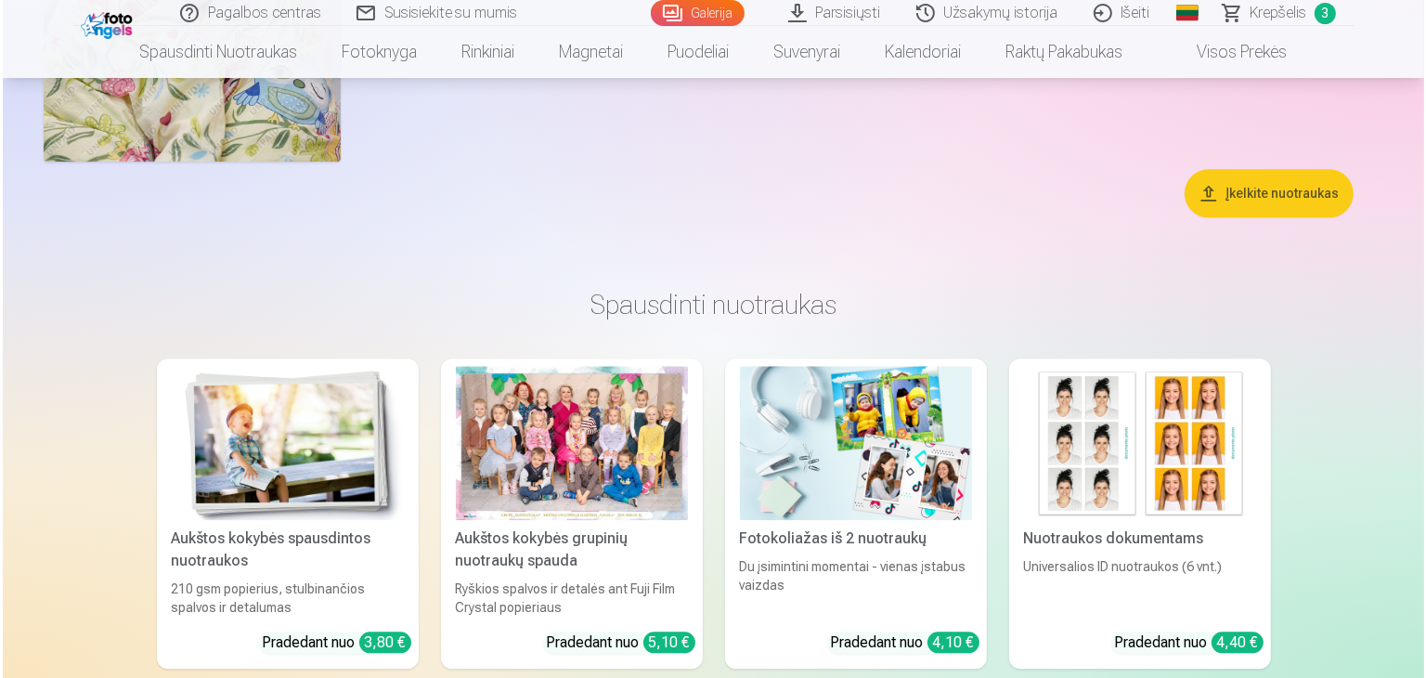
scroll to position [4375, 0]
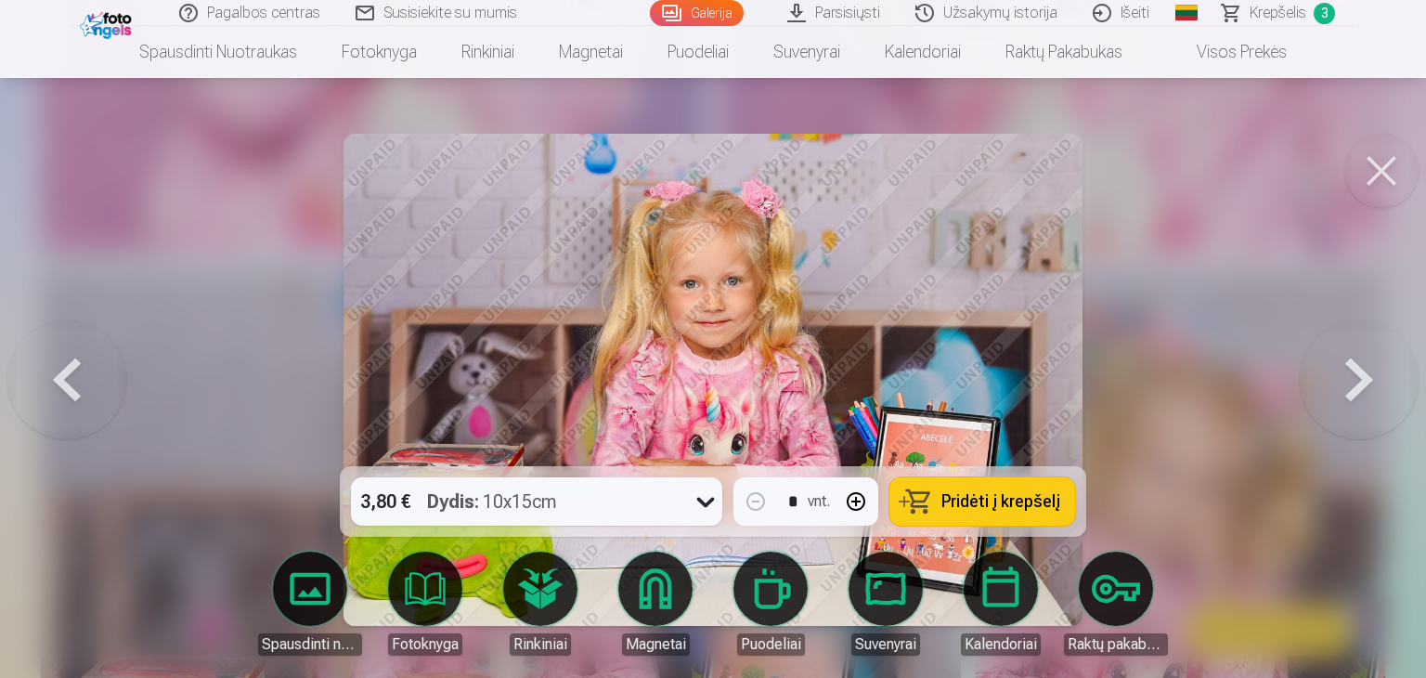
click at [1057, 510] on span "Pridėti į krepšelį" at bounding box center [1000, 501] width 119 height 17
click at [1391, 174] on button at bounding box center [1381, 171] width 74 height 74
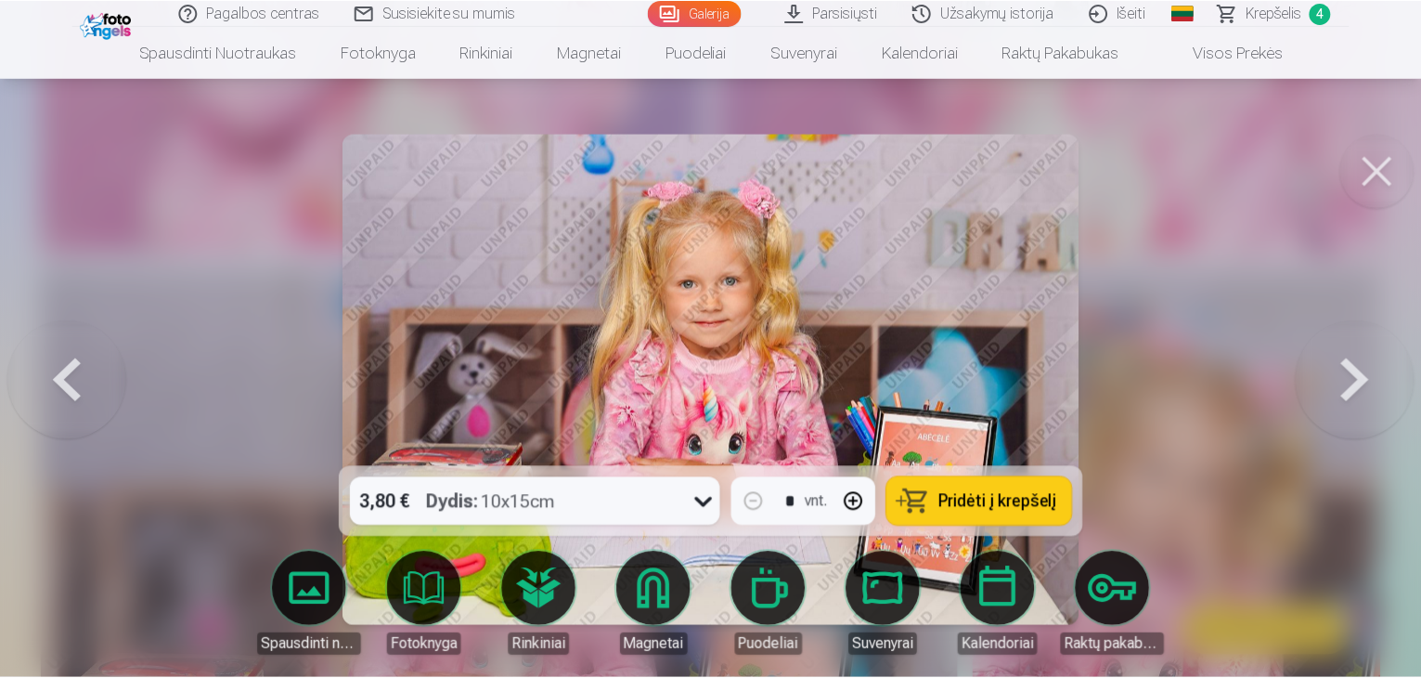
scroll to position [4363, 0]
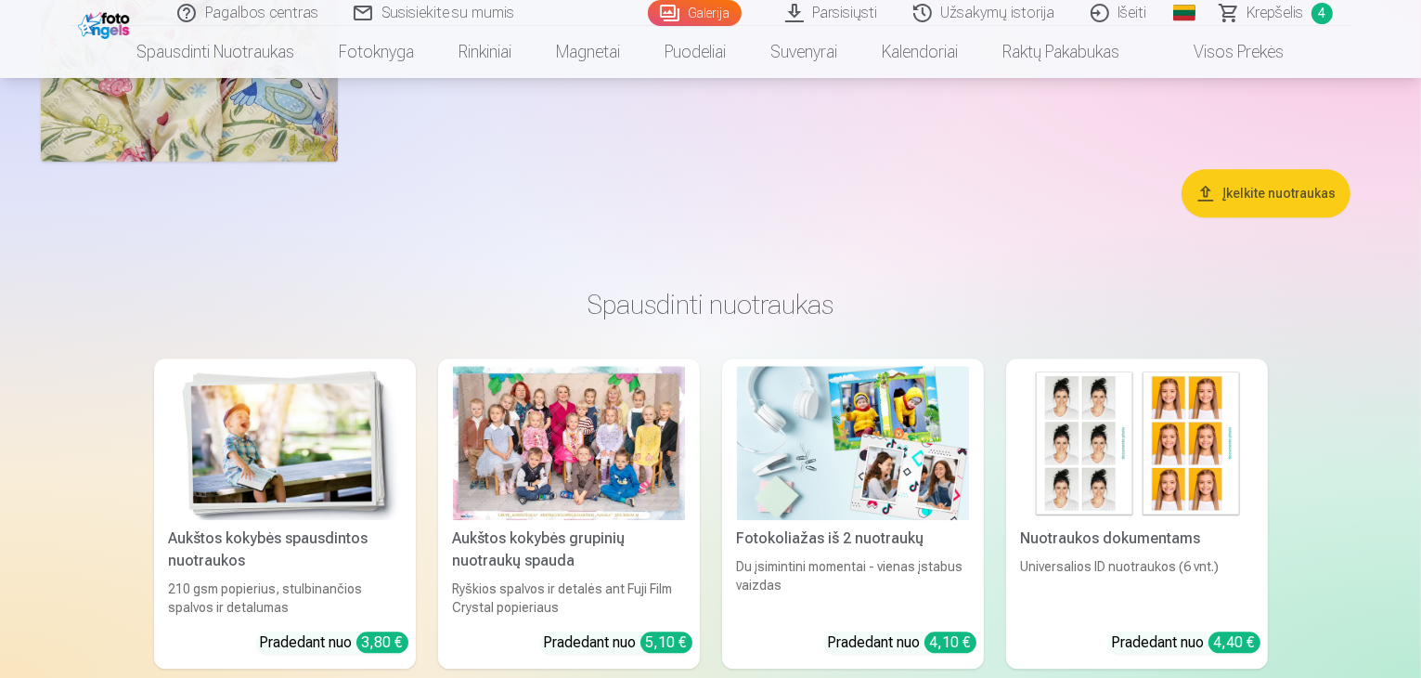
click at [1270, 15] on span "Krepšelis" at bounding box center [1276, 13] width 57 height 22
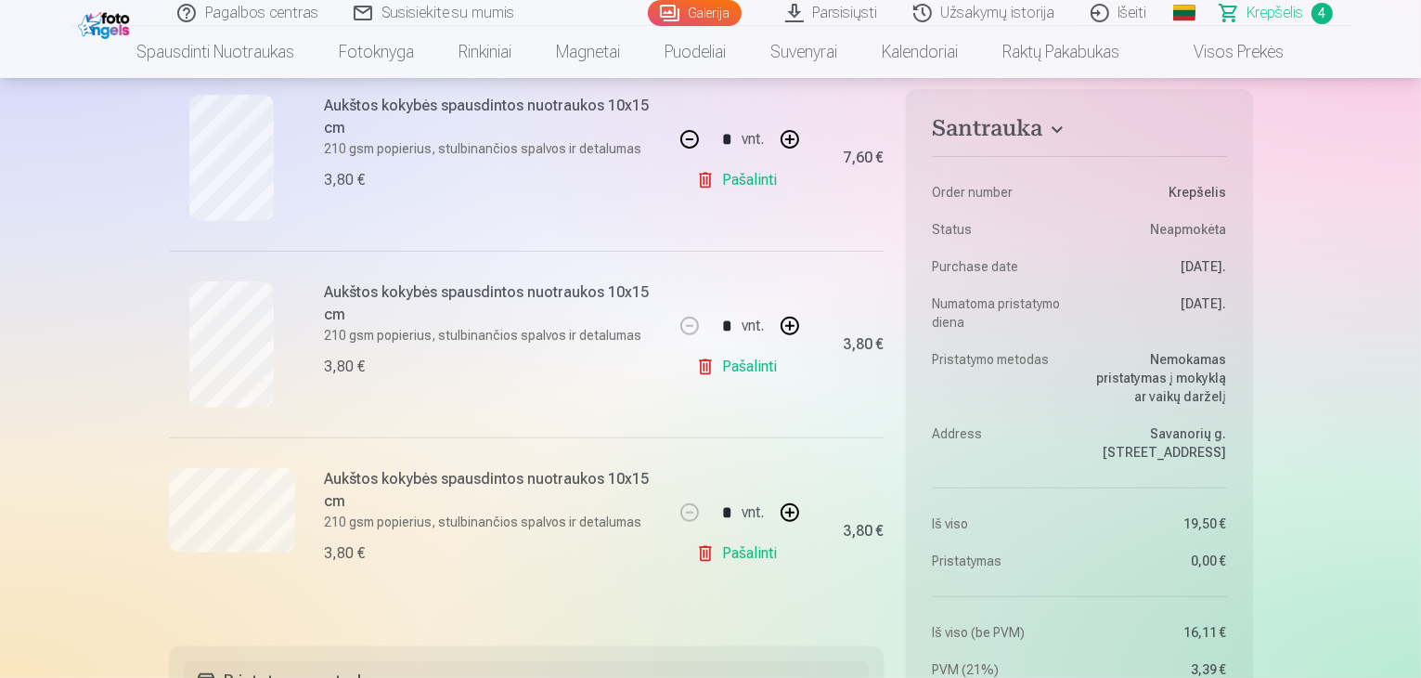
scroll to position [557, 0]
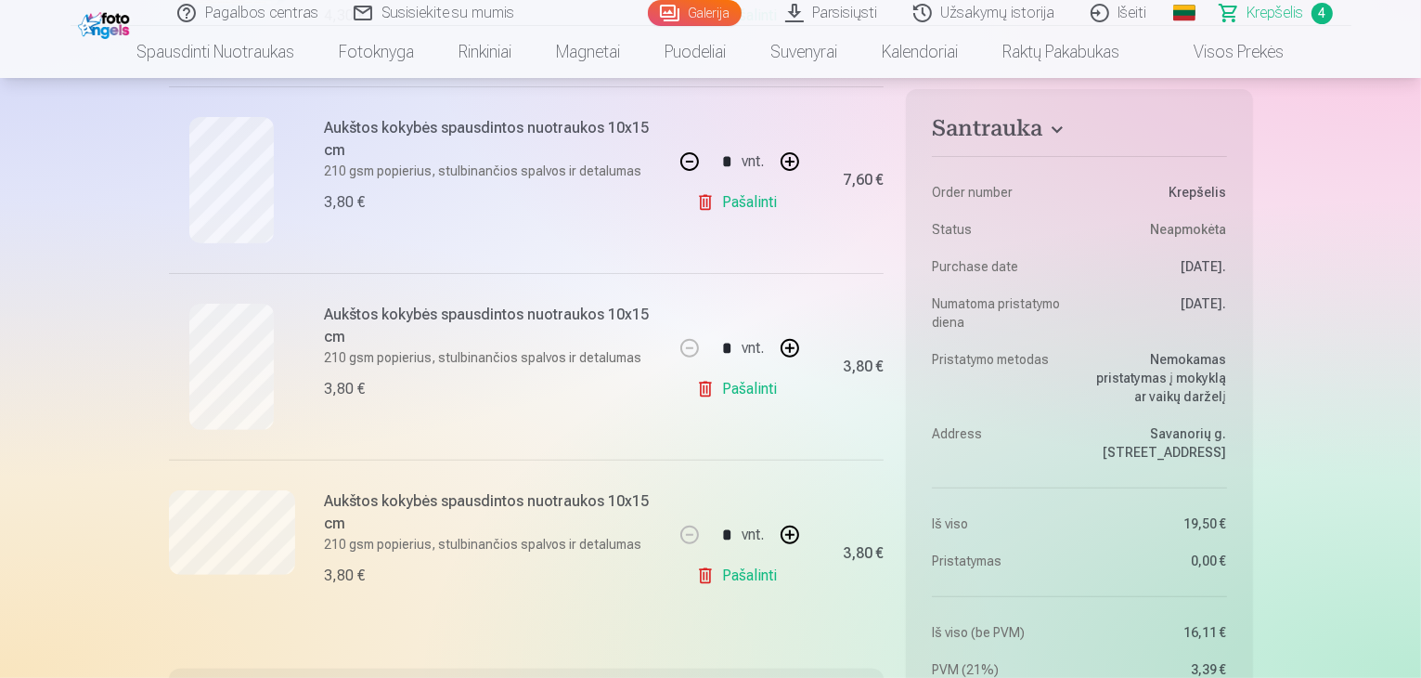
click at [792, 528] on button "button" at bounding box center [790, 534] width 45 height 45
click at [689, 531] on button "button" at bounding box center [690, 534] width 45 height 45
type input "*"
click at [735, 583] on link "Pašalinti" at bounding box center [740, 575] width 88 height 37
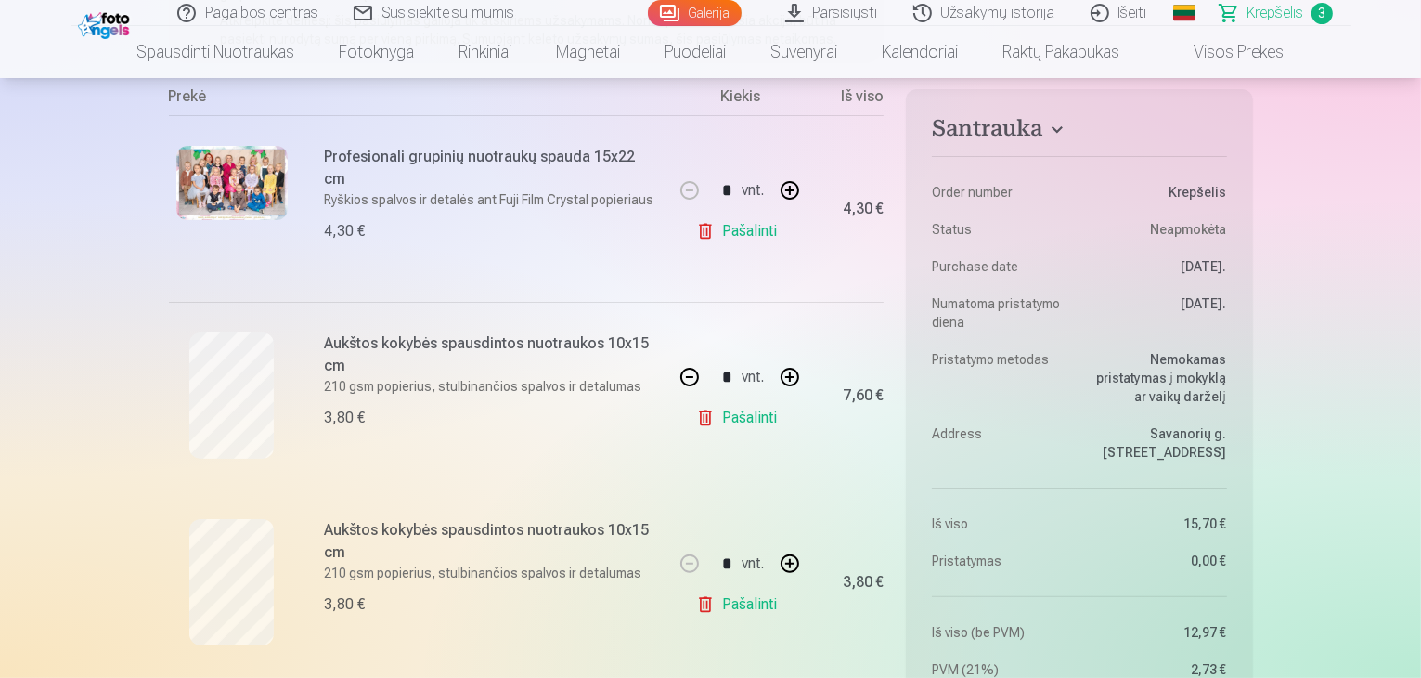
scroll to position [371, 0]
